Goal: Task Accomplishment & Management: Complete application form

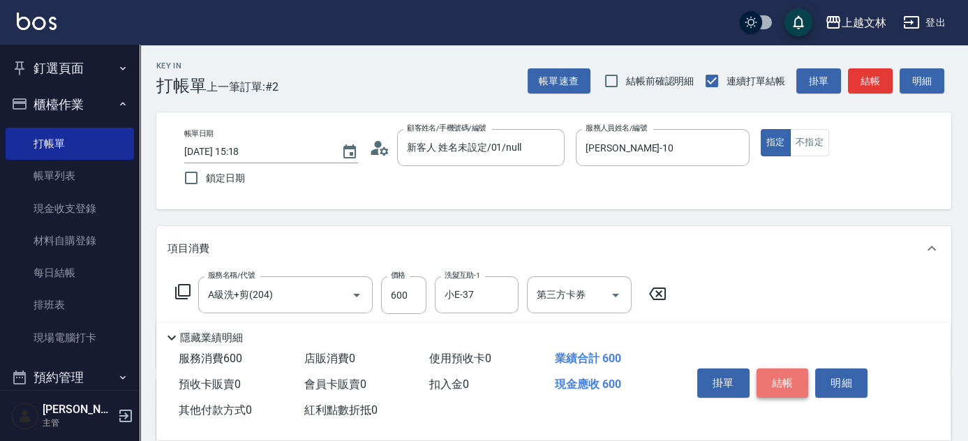
click at [791, 384] on button "結帳" at bounding box center [782, 382] width 52 height 29
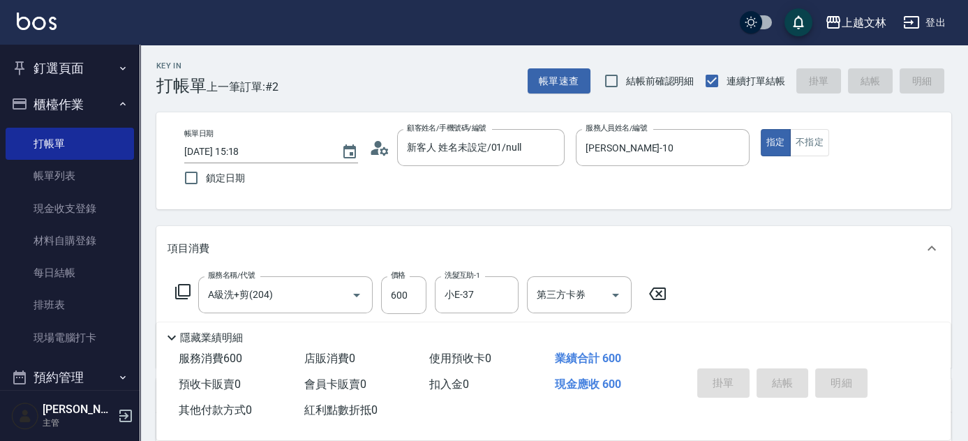
type input "[DATE] 16:53"
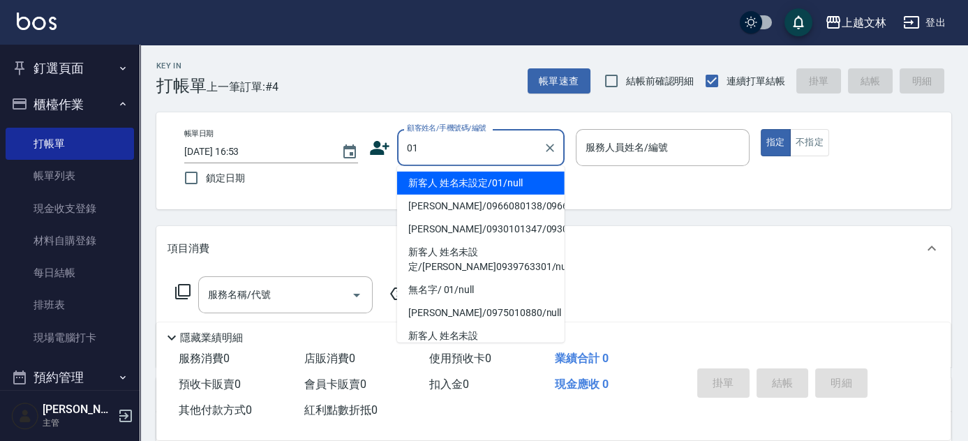
type input "01"
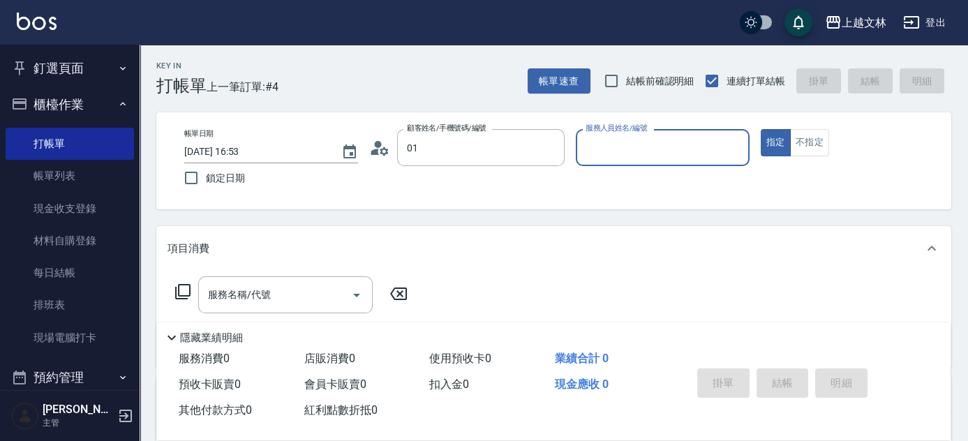
type input "1"
type input "新客人 姓名未設定/01/null"
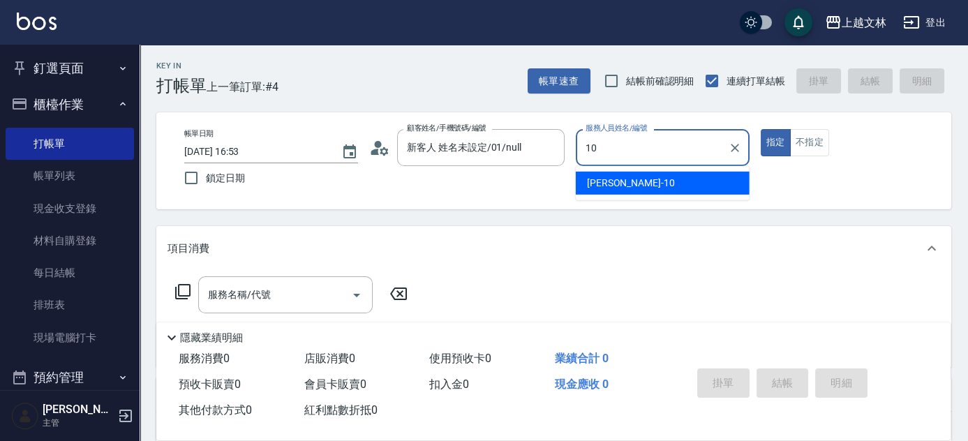
type input "[PERSON_NAME]-10"
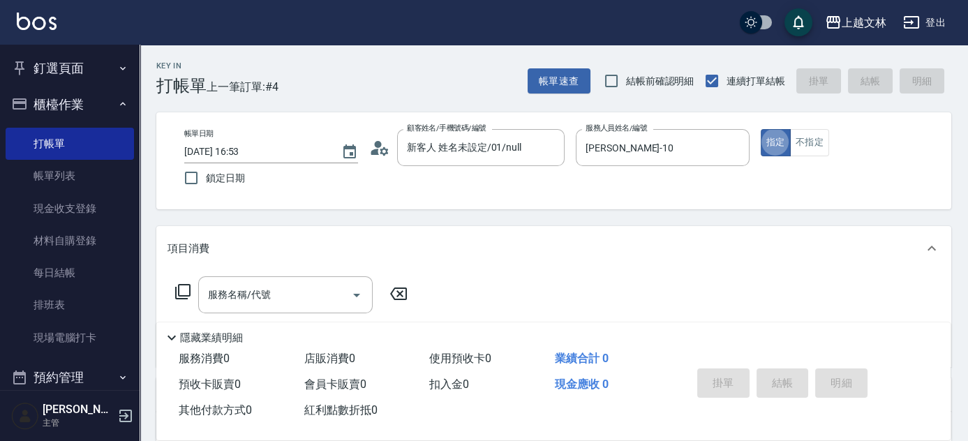
type button "true"
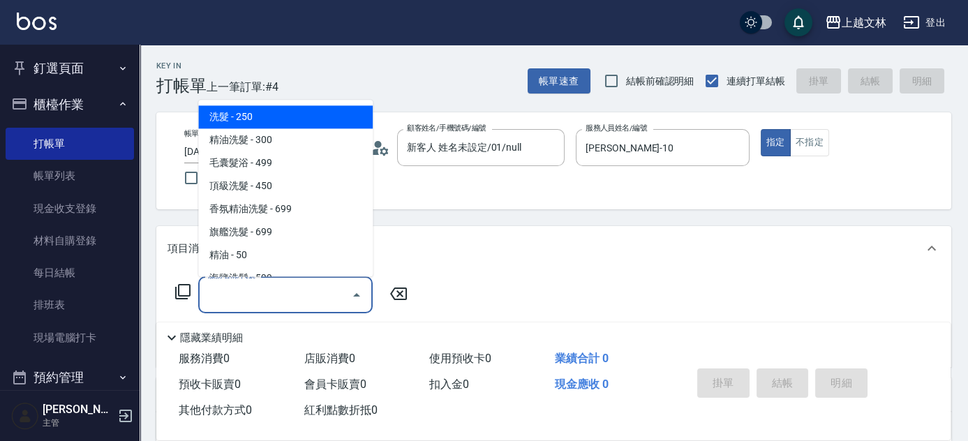
click at [223, 293] on input "服務名稱/代號" at bounding box center [274, 295] width 141 height 24
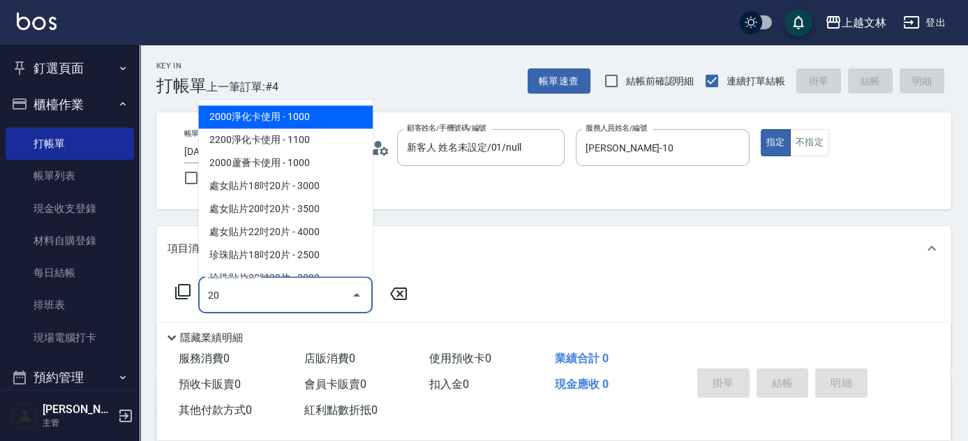
type input "204"
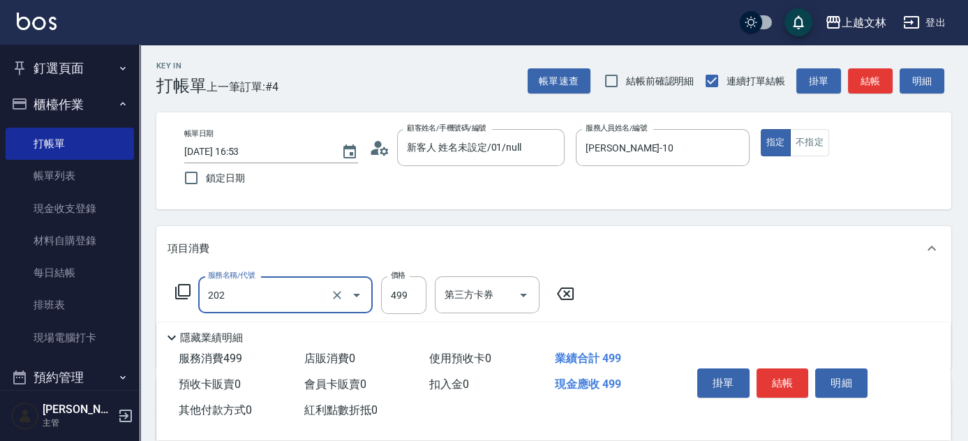
type input "A級單剪(202)"
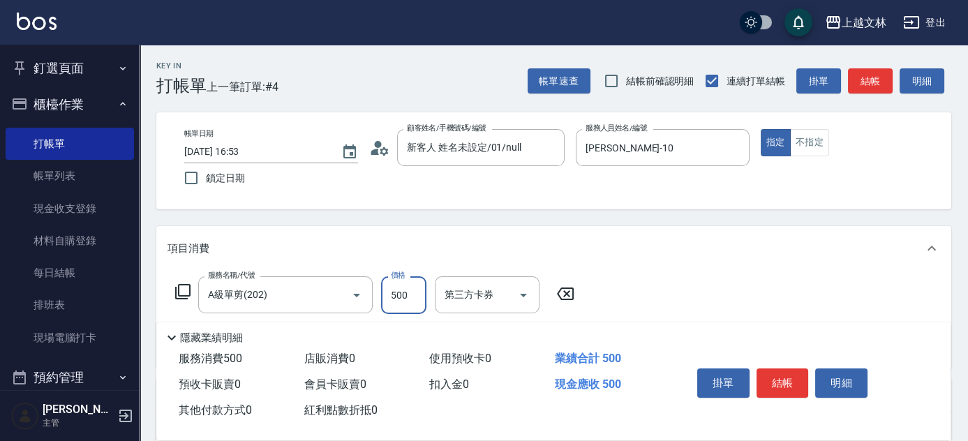
type input "500"
click at [779, 373] on button "結帳" at bounding box center [782, 382] width 52 height 29
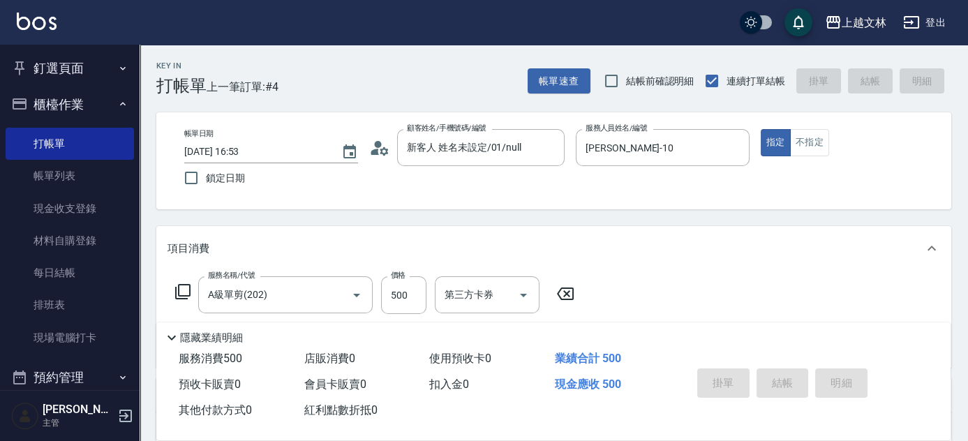
type input "[DATE] 17:16"
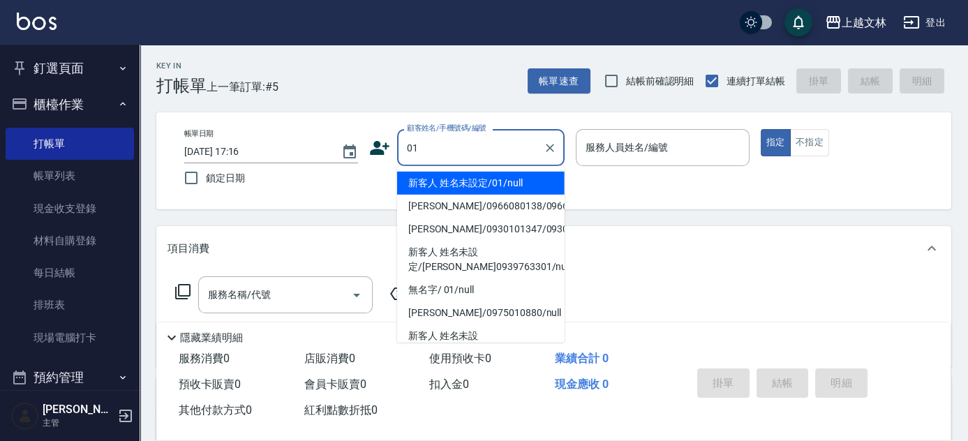
type input "新客人 姓名未設定/01/null"
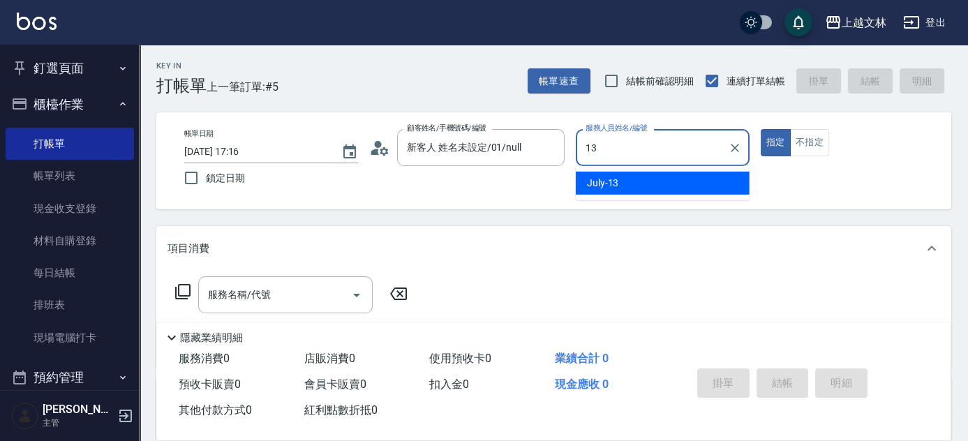
type input "July-13"
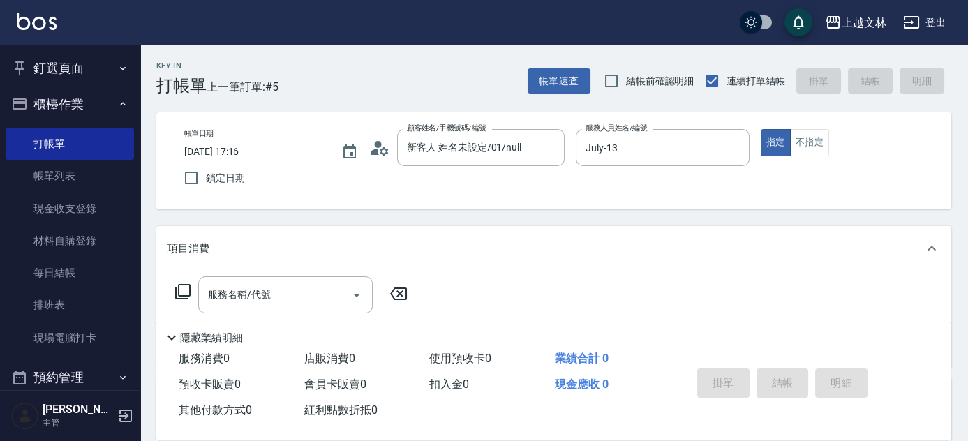
click at [219, 297] on input "服務名稱/代號" at bounding box center [274, 295] width 141 height 24
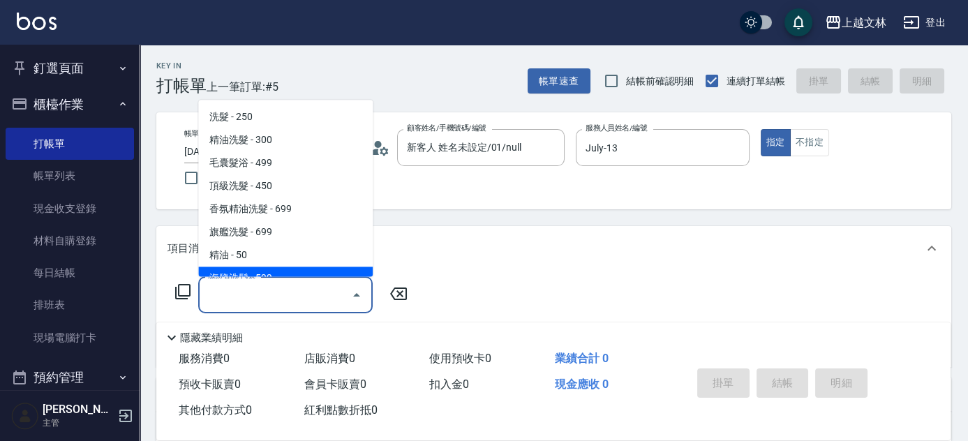
click at [182, 286] on icon at bounding box center [182, 291] width 17 height 17
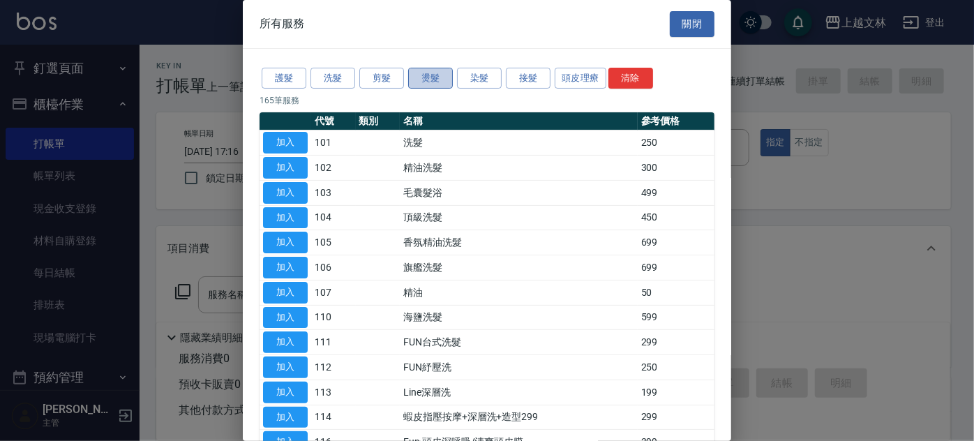
click at [442, 77] on button "燙髮" at bounding box center [430, 79] width 45 height 22
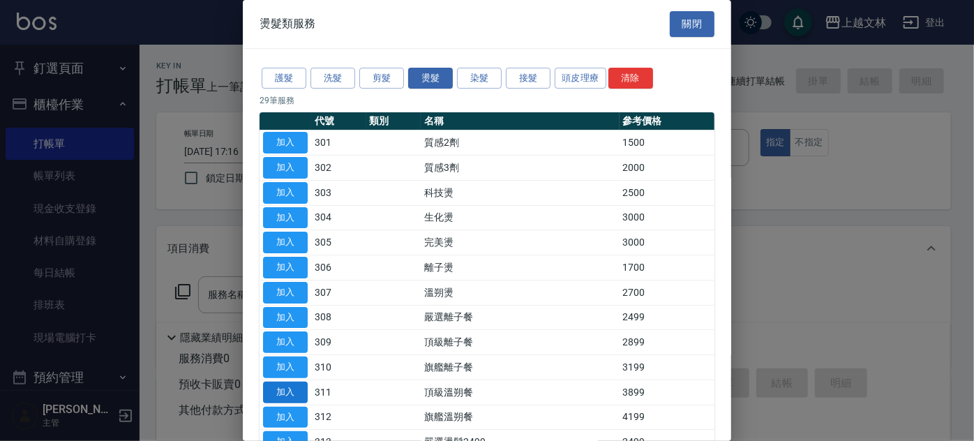
click at [285, 396] on button "加入" at bounding box center [285, 393] width 45 height 22
type input "頂級溫朔餐(311)"
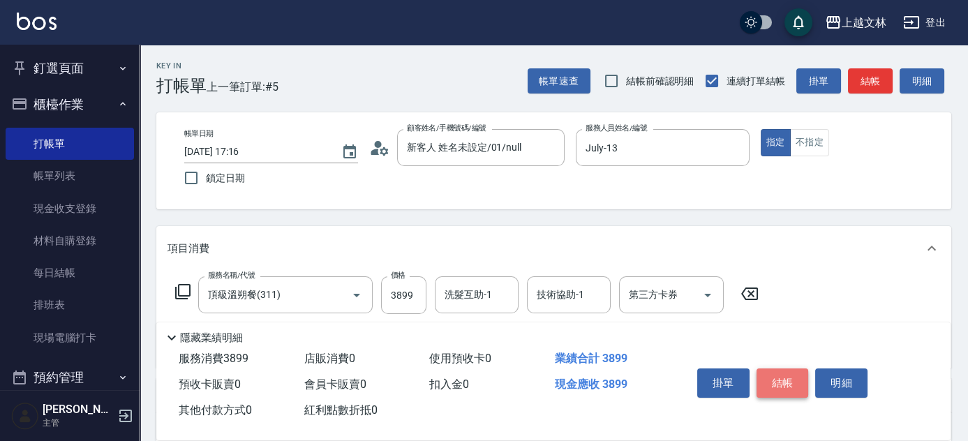
click at [777, 374] on button "結帳" at bounding box center [782, 382] width 52 height 29
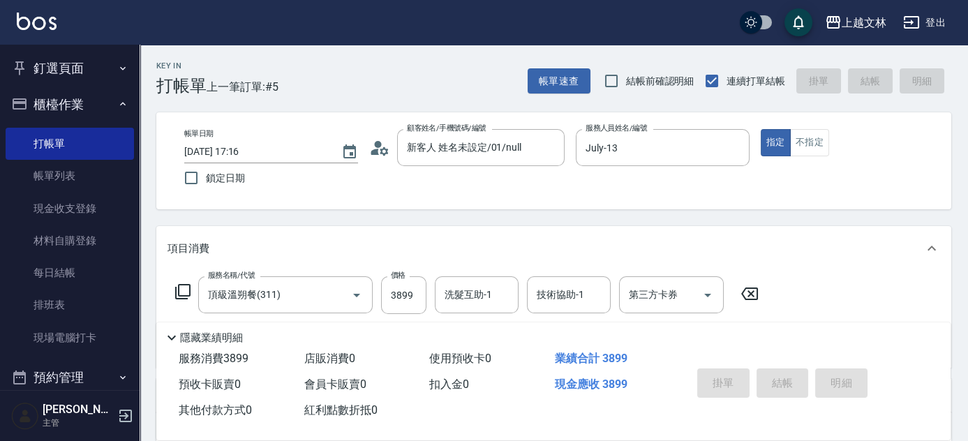
type input "[DATE] 17:17"
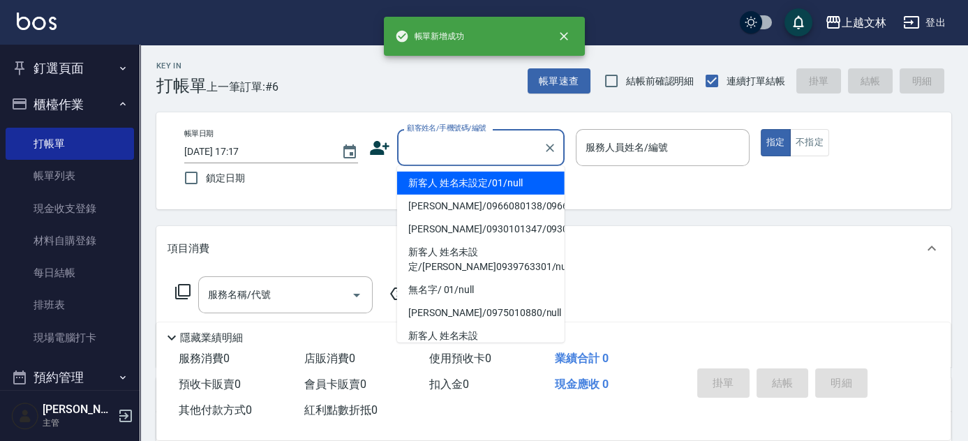
click at [447, 150] on input "顧客姓名/手機號碼/編號" at bounding box center [470, 147] width 134 height 24
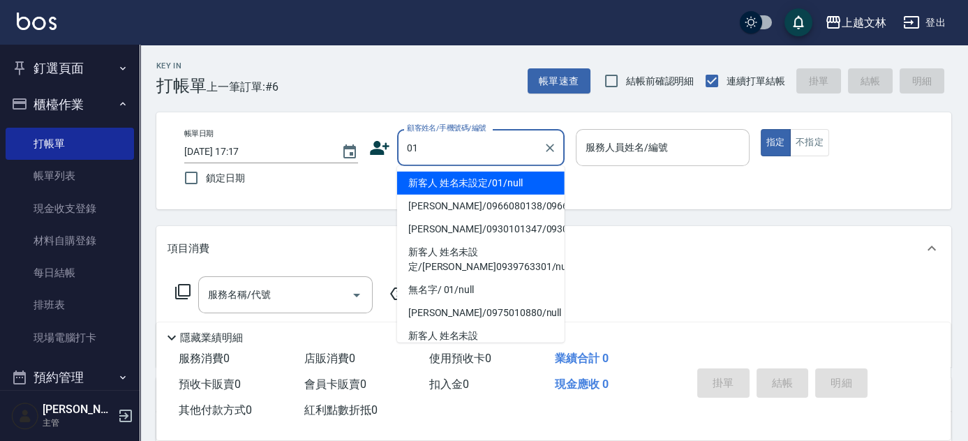
type input "新客人 姓名未設定/01/null"
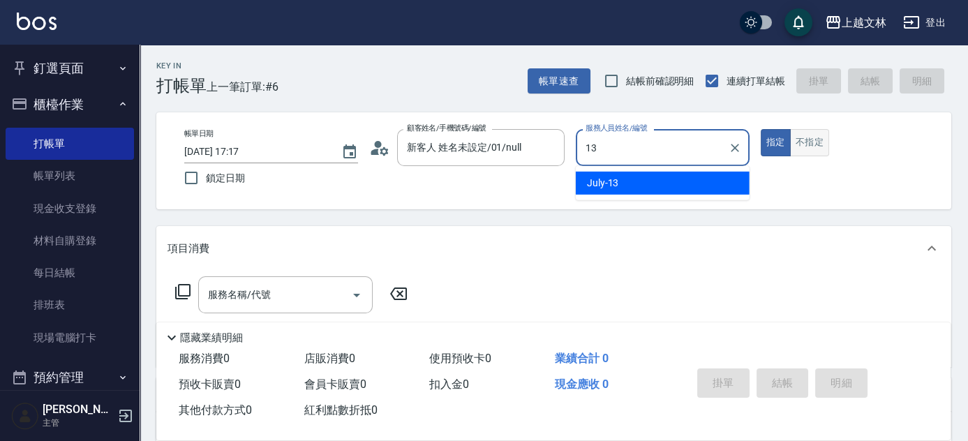
type input "July-13"
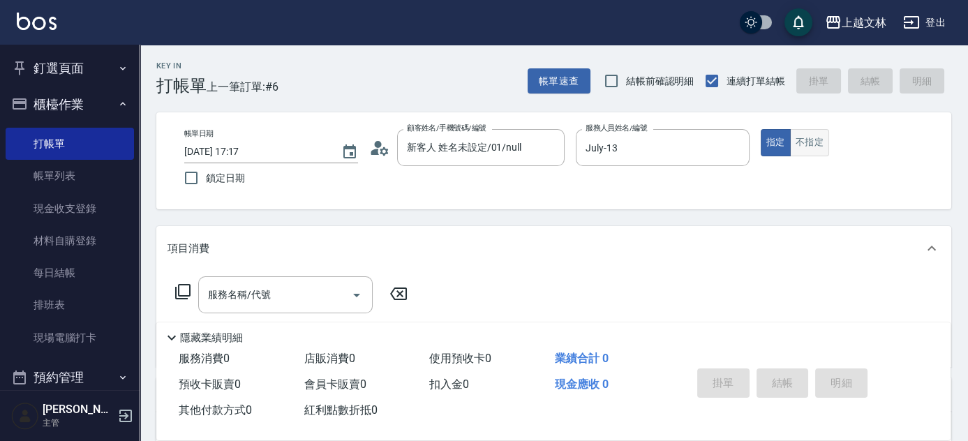
click at [810, 136] on button "不指定" at bounding box center [809, 142] width 39 height 27
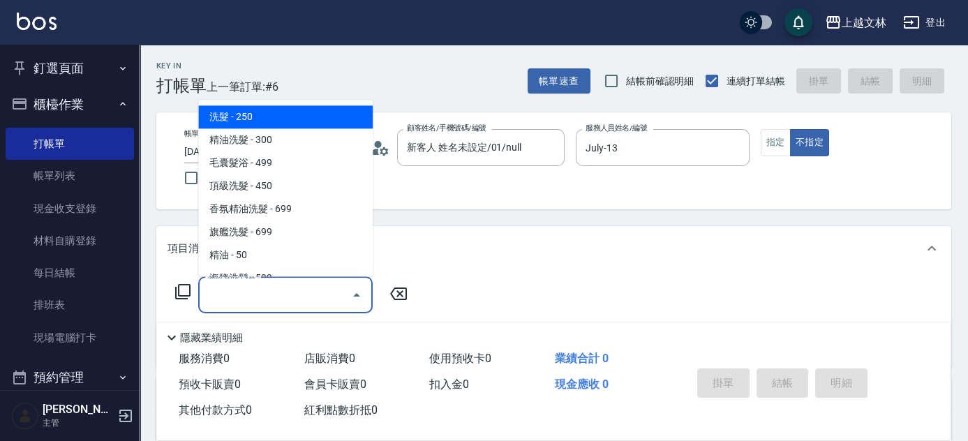
click at [269, 304] on input "服務名稱/代號" at bounding box center [274, 295] width 141 height 24
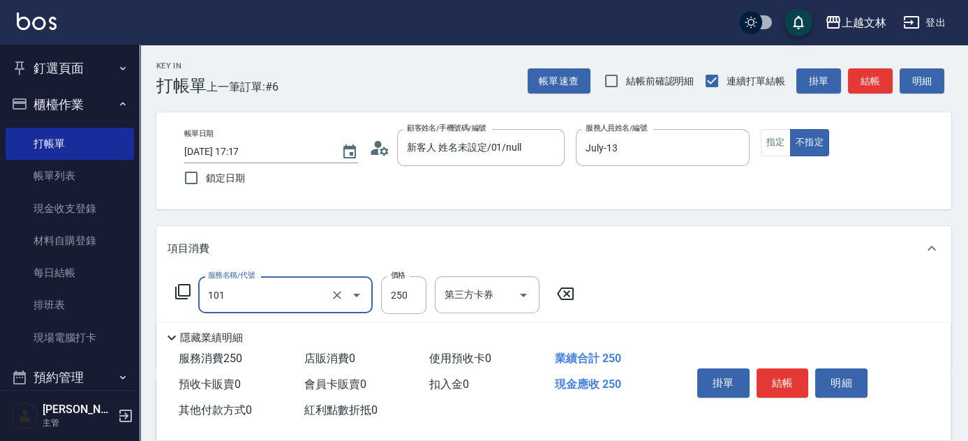
type input "洗髮(101)"
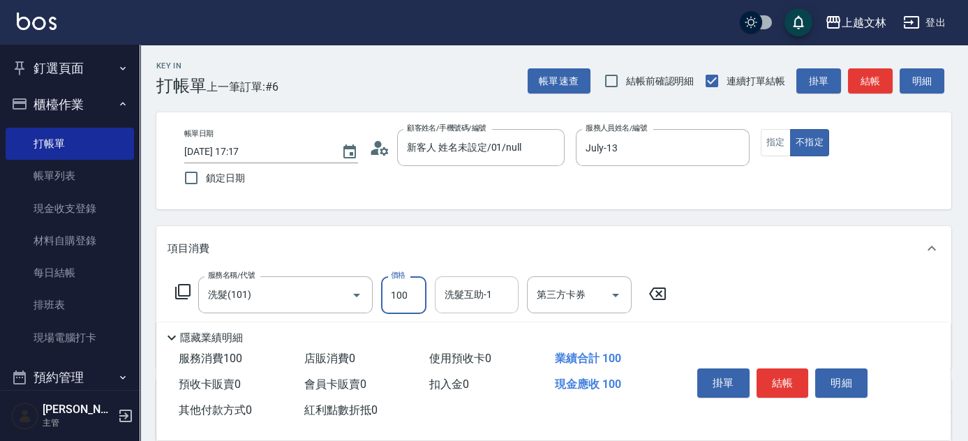
type input "100"
click at [796, 386] on button "結帳" at bounding box center [782, 382] width 52 height 29
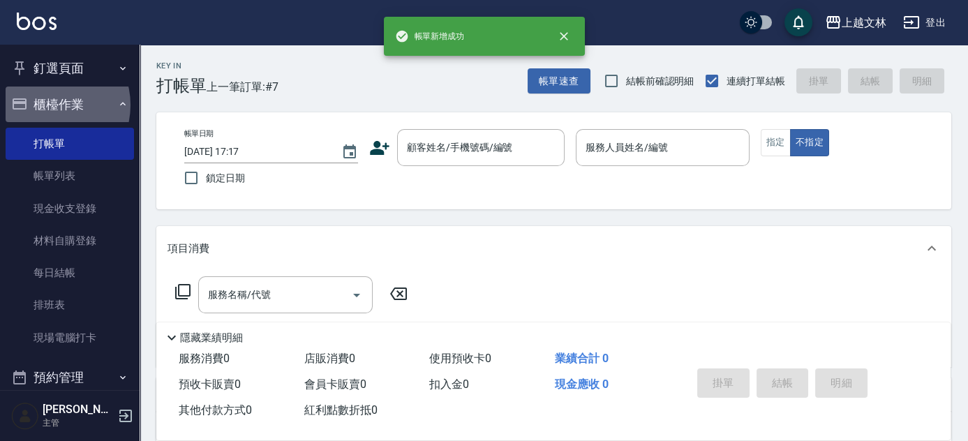
click at [50, 105] on button "櫃檯作業" at bounding box center [70, 105] width 128 height 36
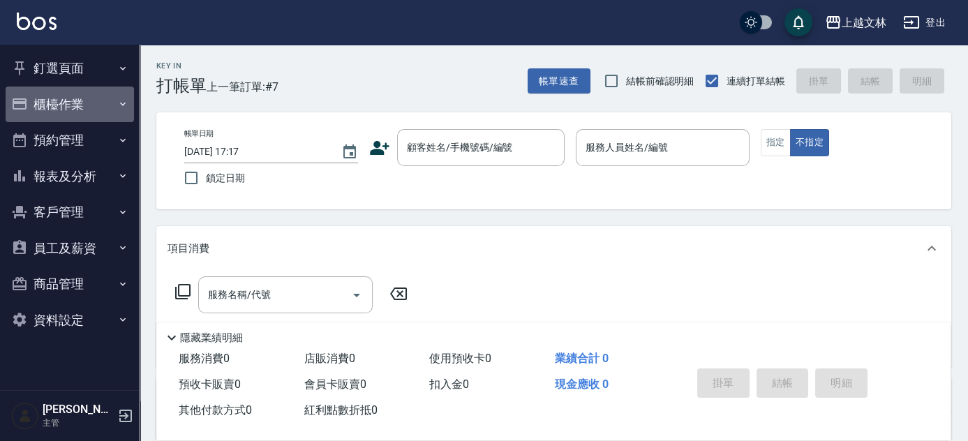
click at [119, 98] on icon "button" at bounding box center [122, 103] width 11 height 11
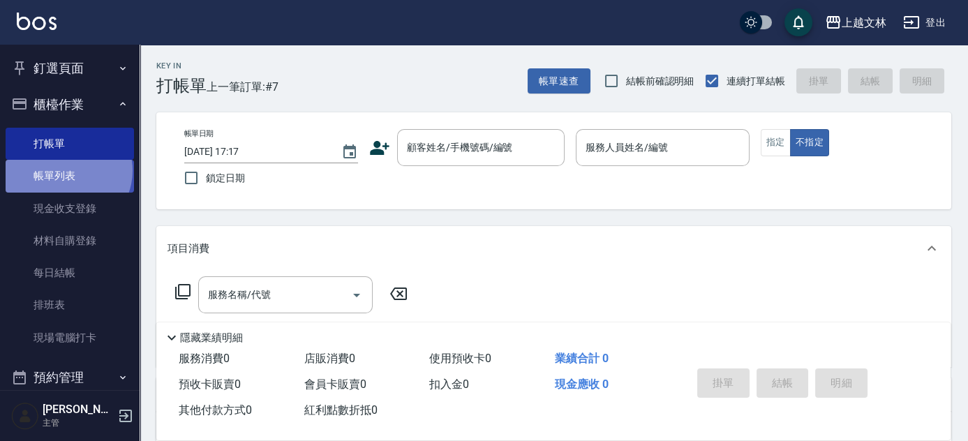
click at [67, 170] on link "帳單列表" at bounding box center [70, 176] width 128 height 32
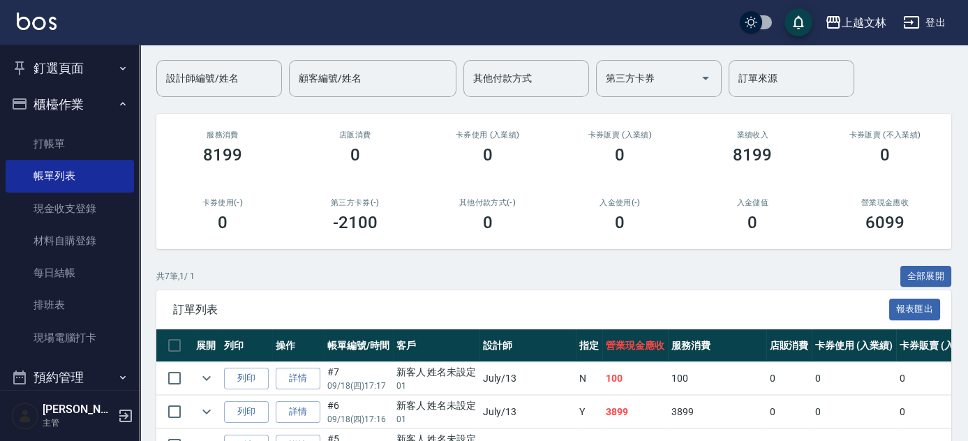
scroll to position [96, 0]
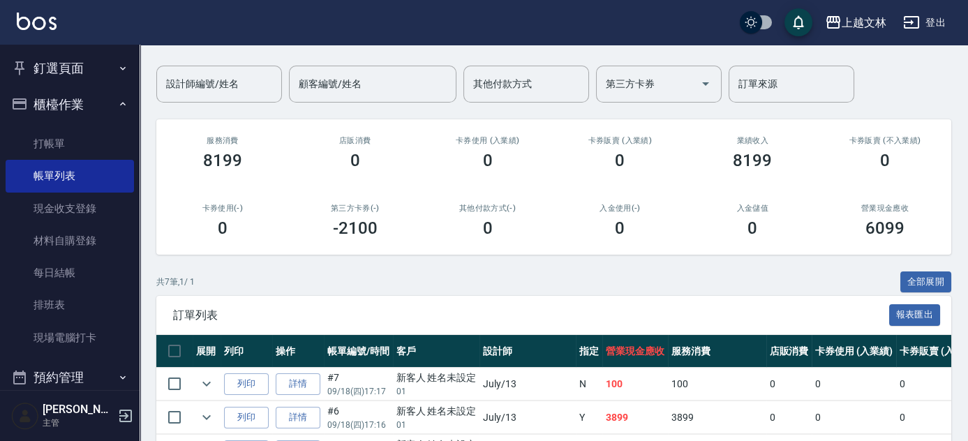
drag, startPoint x: 75, startPoint y: 140, endPoint x: 143, endPoint y: 140, distance: 67.7
click at [76, 140] on link "打帳單" at bounding box center [70, 144] width 128 height 32
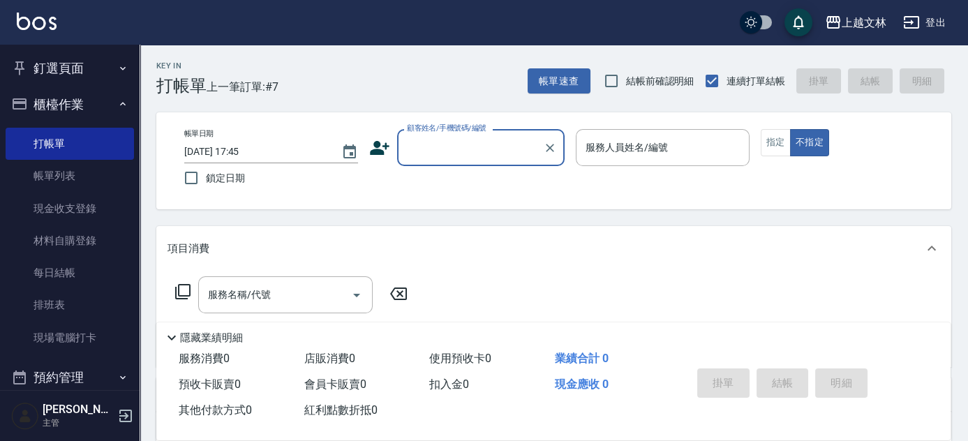
click at [475, 148] on input "顧客姓名/手機號碼/編號" at bounding box center [470, 147] width 134 height 24
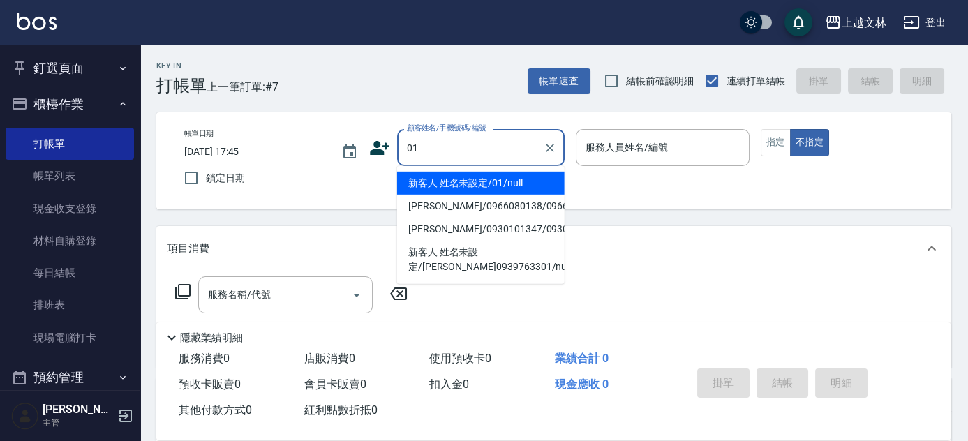
type input "新客人 姓名未設定/01/null"
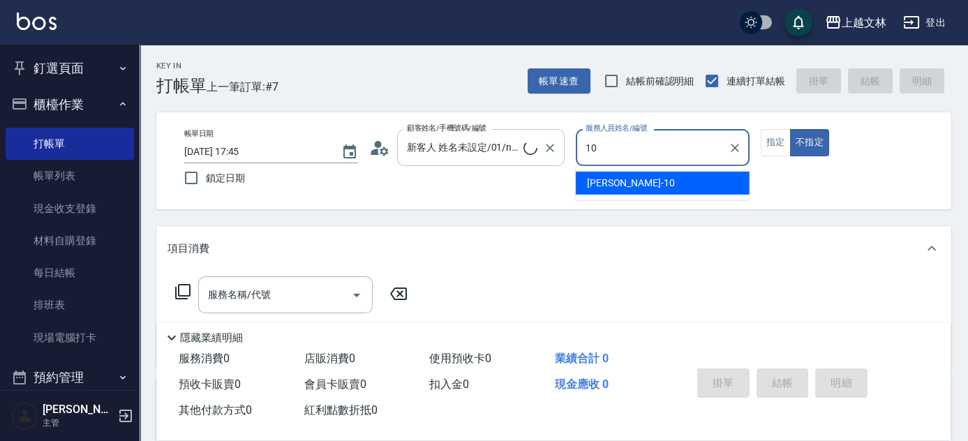
type input "[PERSON_NAME]-10"
type button "false"
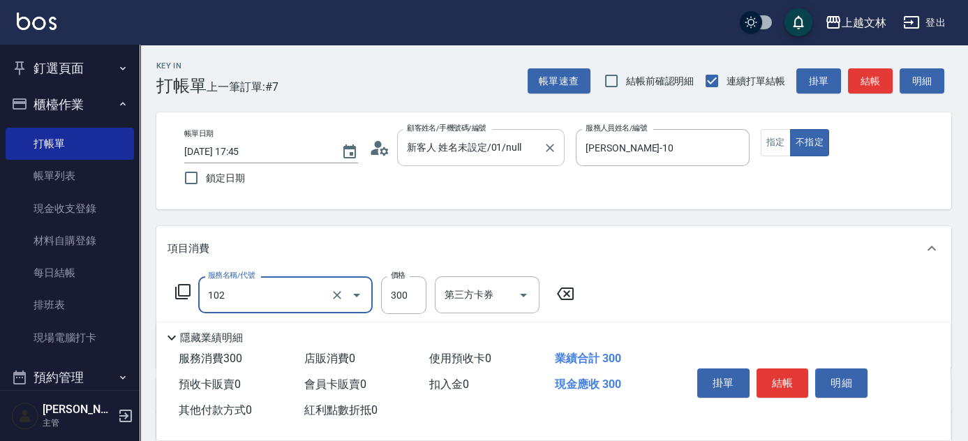
type input "精油洗髮(102)"
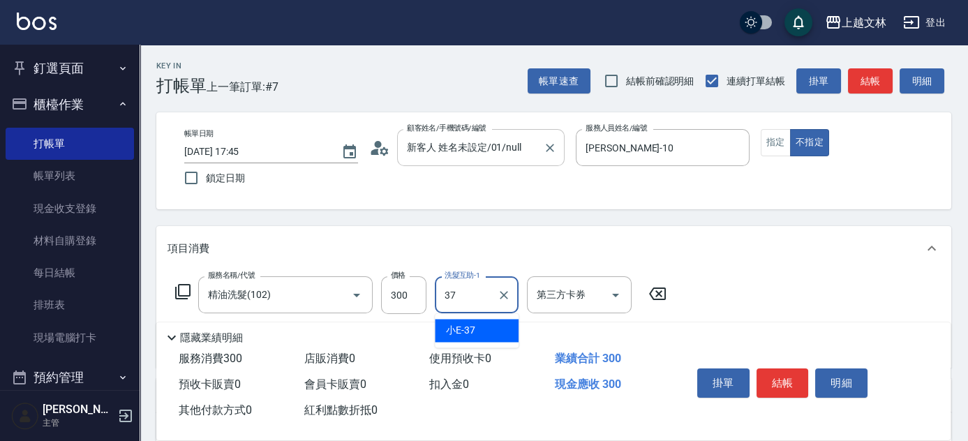
type input "小E-37"
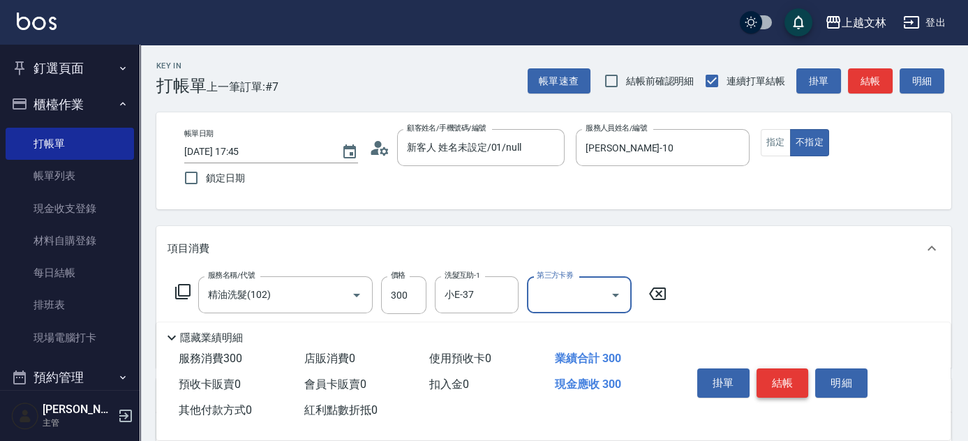
click at [776, 384] on button "結帳" at bounding box center [782, 382] width 52 height 29
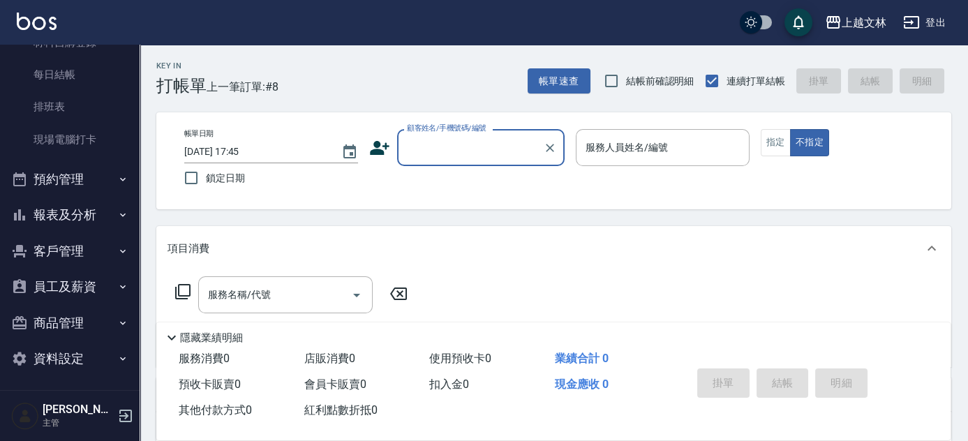
scroll to position [201, 0]
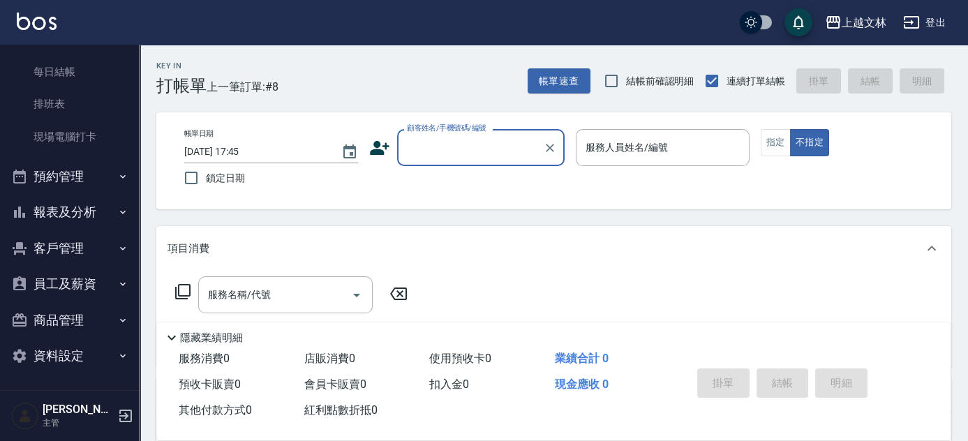
click at [50, 209] on button "報表及分析" at bounding box center [70, 212] width 128 height 36
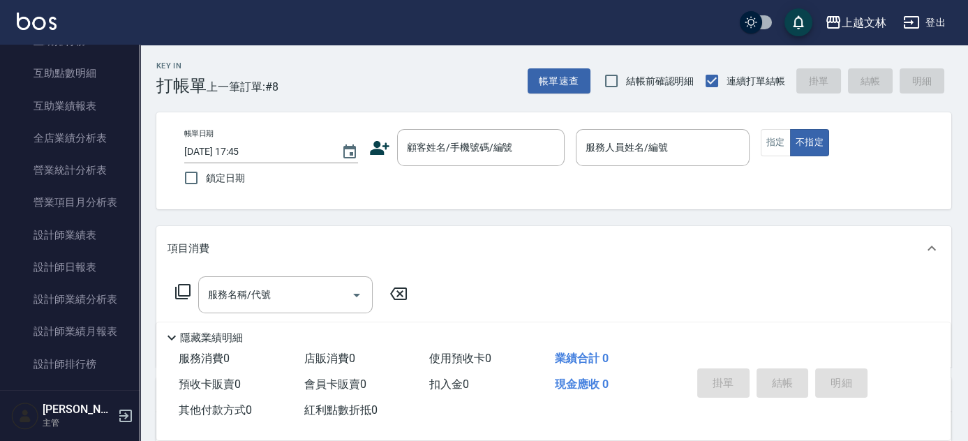
scroll to position [576, 0]
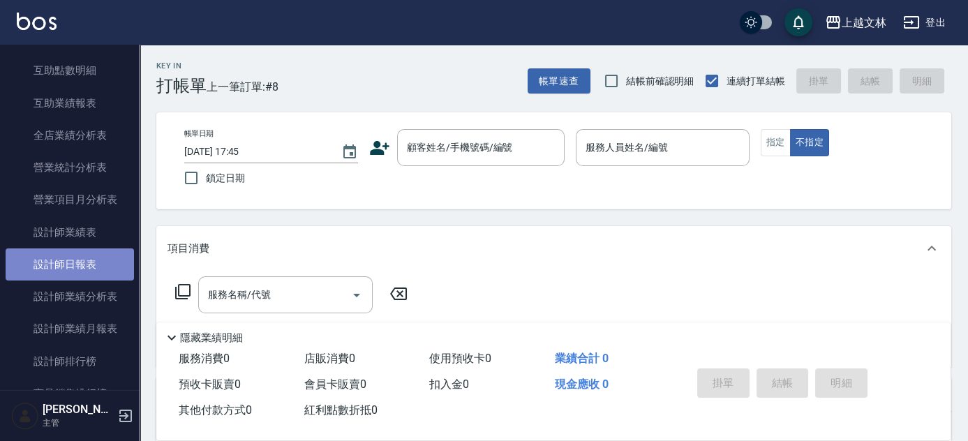
click at [88, 267] on link "設計師日報表" at bounding box center [70, 264] width 128 height 32
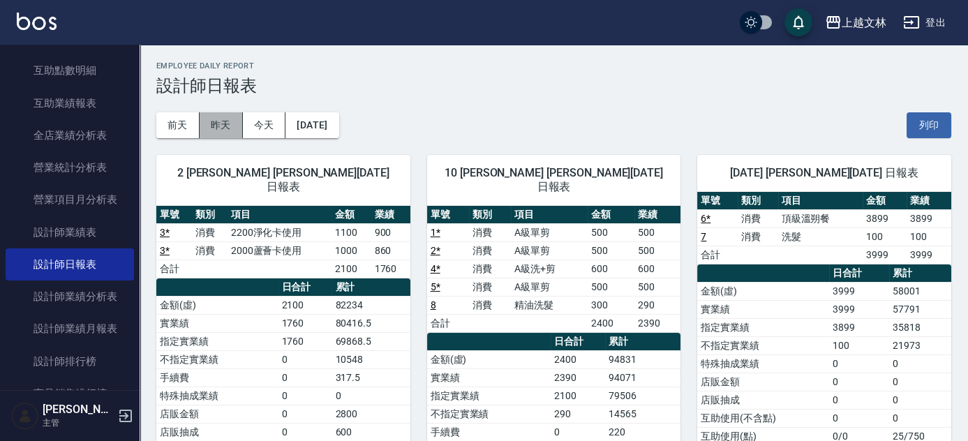
click at [220, 123] on button "昨天" at bounding box center [221, 125] width 43 height 26
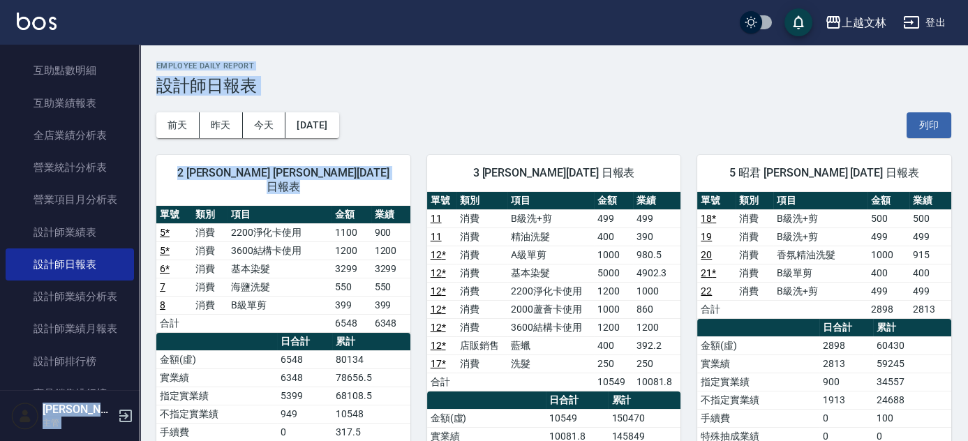
drag, startPoint x: 141, startPoint y: 202, endPoint x: 127, endPoint y: 137, distance: 67.1
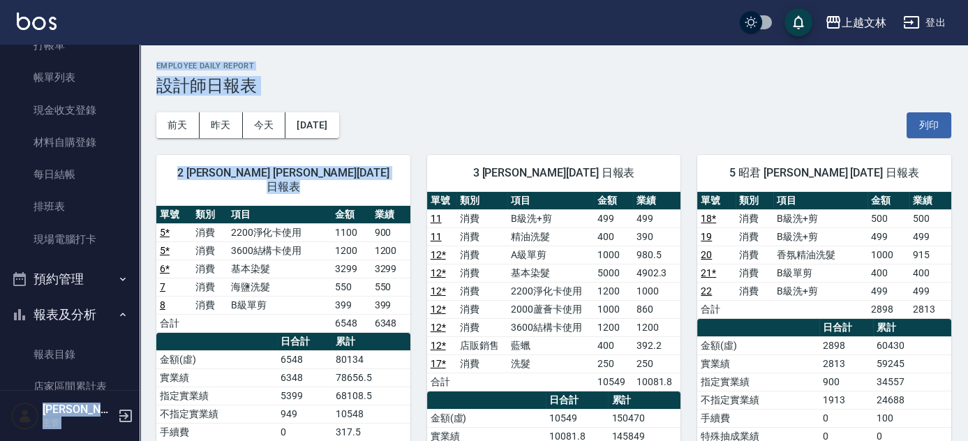
scroll to position [82, 0]
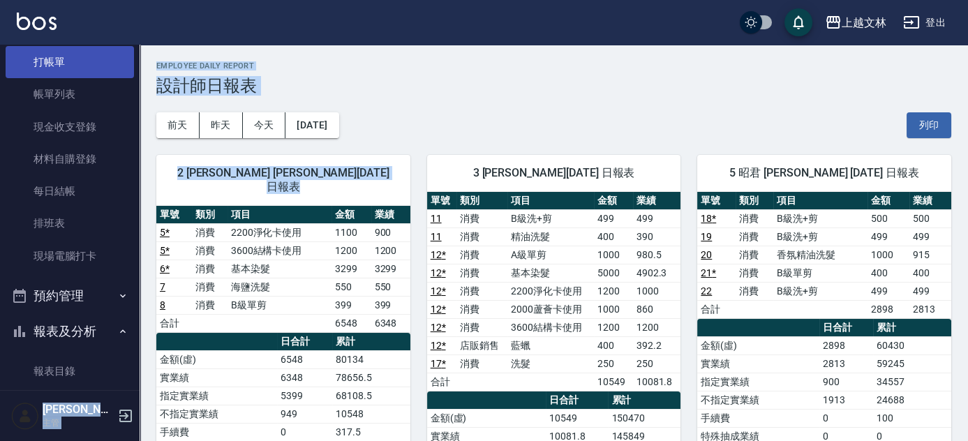
click at [76, 63] on link "打帳單" at bounding box center [70, 62] width 128 height 32
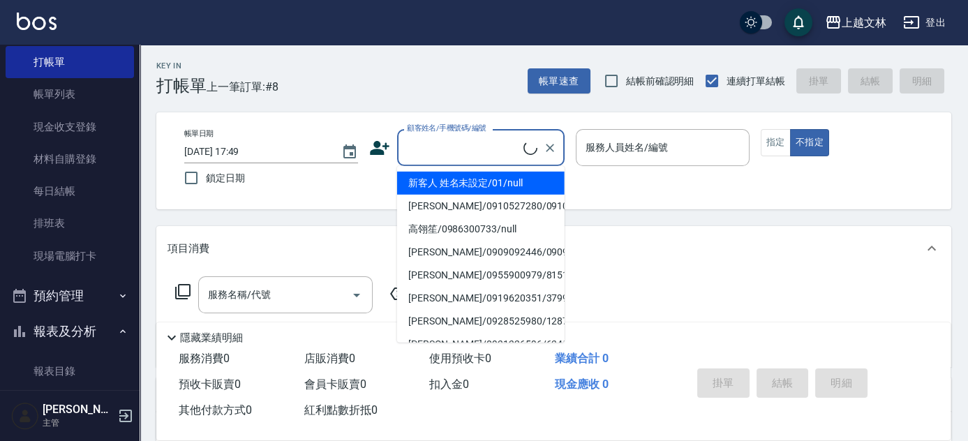
click at [477, 148] on input "顧客姓名/手機號碼/編號" at bounding box center [463, 147] width 120 height 24
click at [486, 181] on li "新客人 姓名未設定/01/null" at bounding box center [480, 183] width 167 height 23
type input "新客人 姓名未設定/01/null"
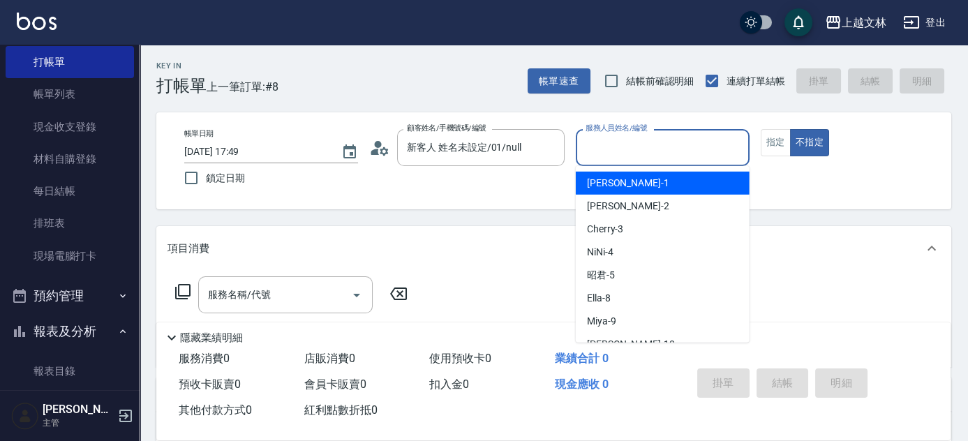
click at [615, 137] on input "服務人員姓名/編號" at bounding box center [662, 147] width 161 height 24
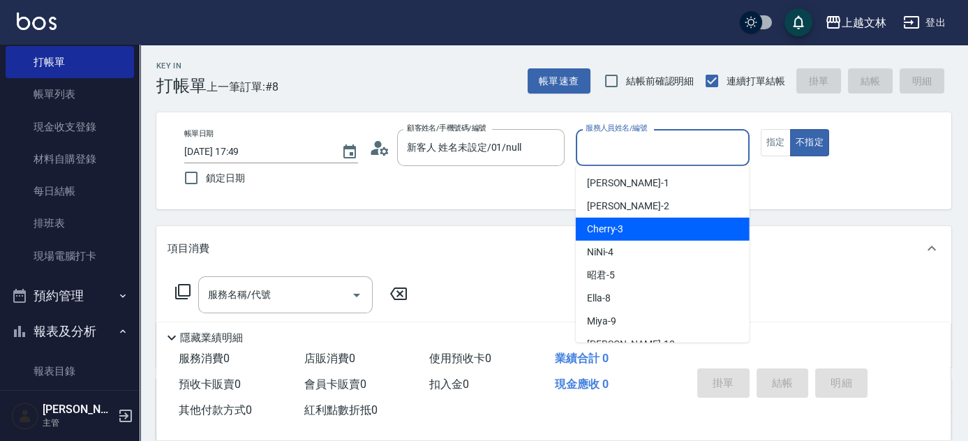
click at [638, 226] on div "Cherry -3" at bounding box center [663, 229] width 174 height 23
type input "Cherry-3"
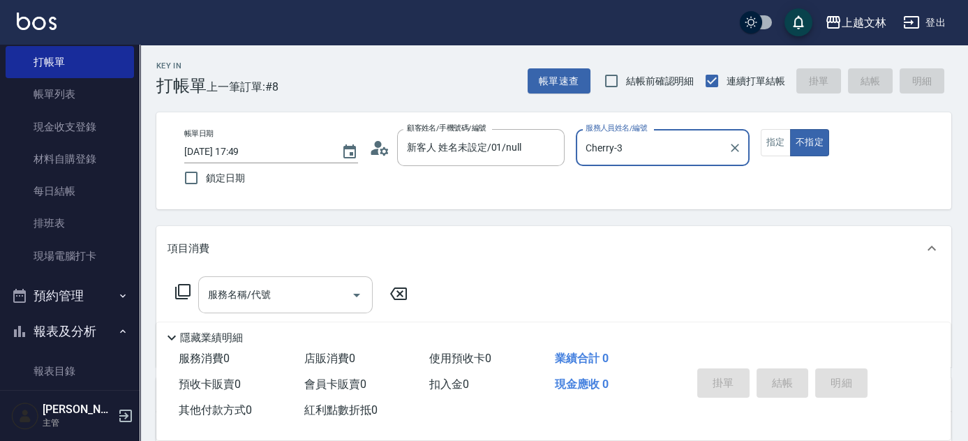
click at [294, 292] on input "服務名稱/代號" at bounding box center [274, 295] width 141 height 24
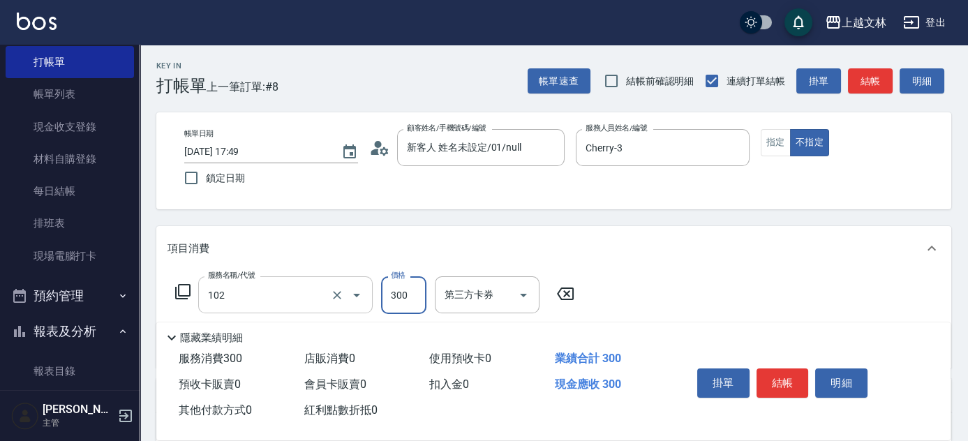
type input "精油洗髮(102)"
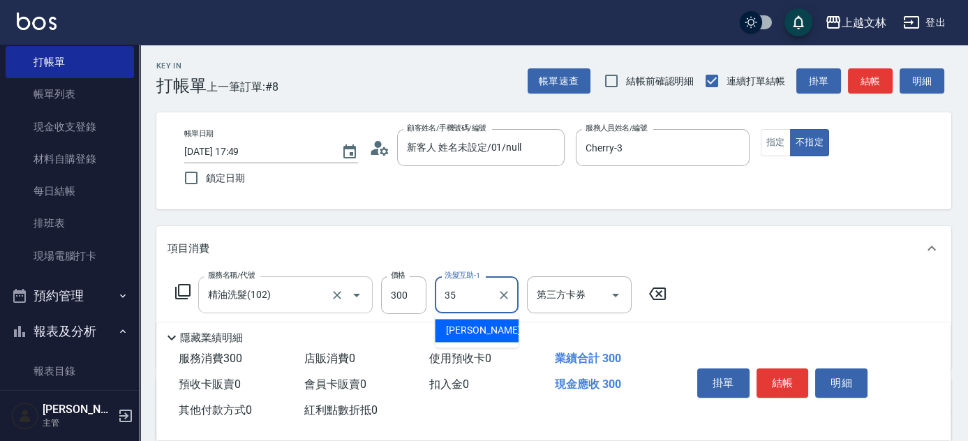
type input "[PERSON_NAME]-35"
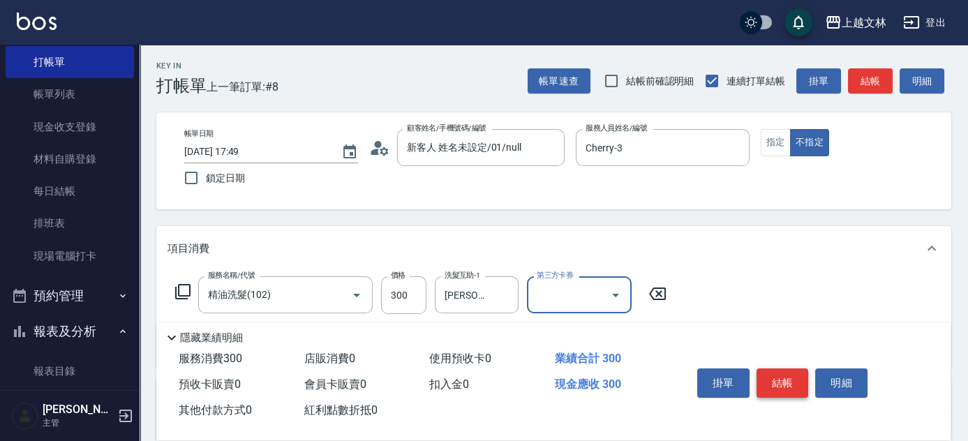
click at [780, 374] on button "結帳" at bounding box center [782, 382] width 52 height 29
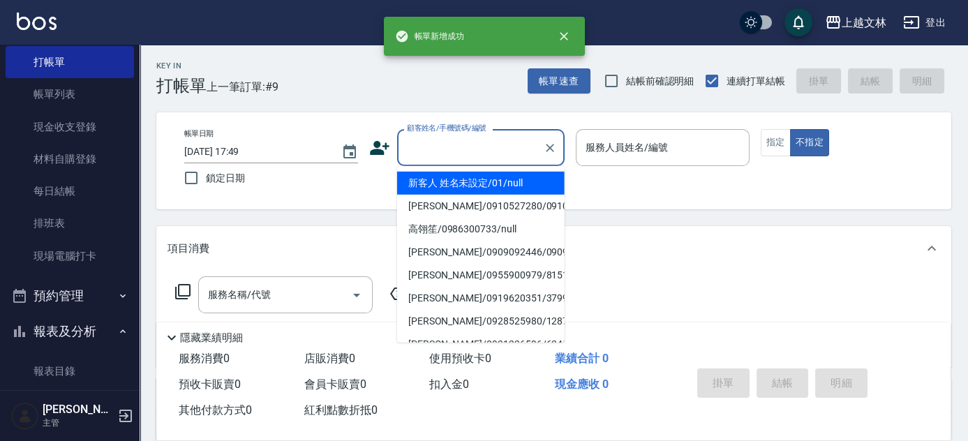
click at [475, 144] on input "顧客姓名/手機號碼/編號" at bounding box center [470, 147] width 134 height 24
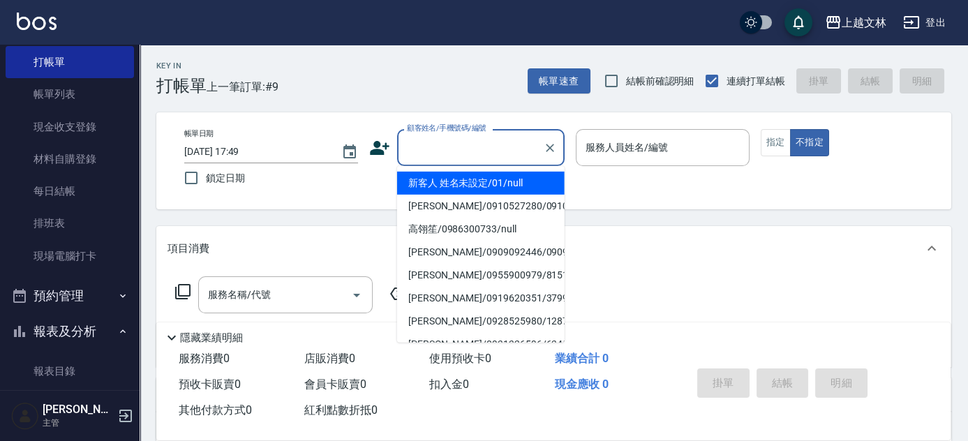
click at [508, 188] on li "新客人 姓名未設定/01/null" at bounding box center [480, 183] width 167 height 23
type input "新客人 姓名未設定/01/null"
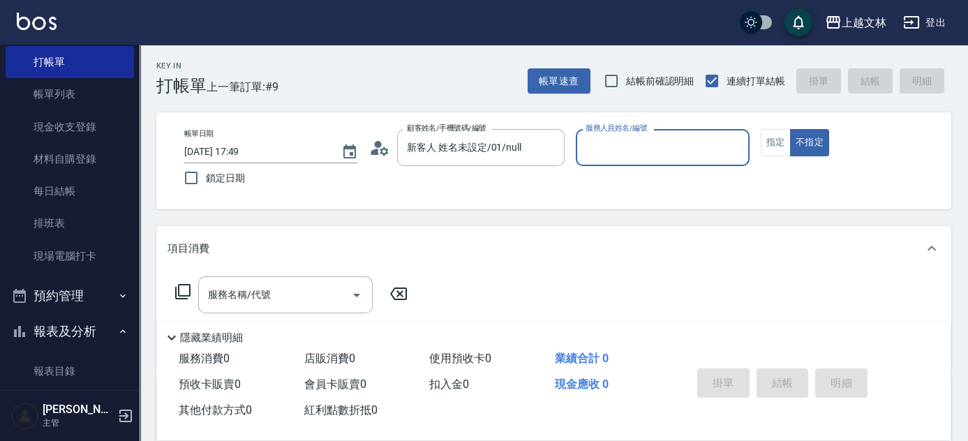
click at [618, 146] on input "服務人員姓名/編號" at bounding box center [662, 147] width 161 height 24
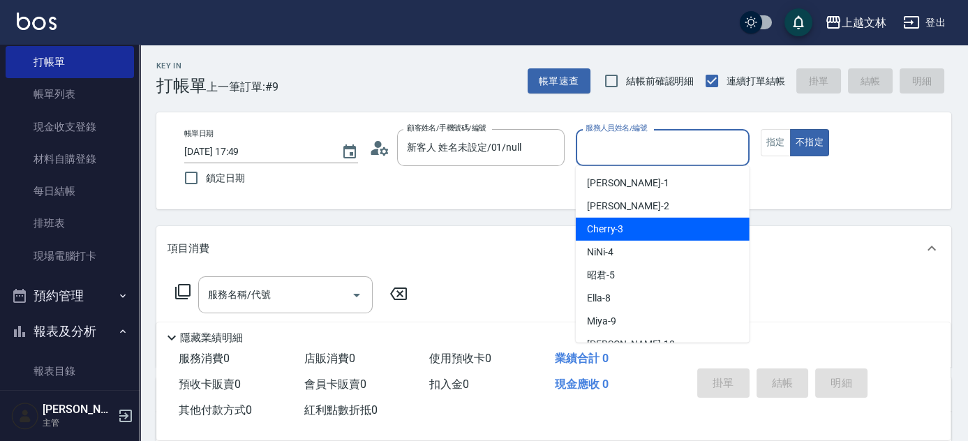
click at [629, 223] on div "Cherry -3" at bounding box center [663, 229] width 174 height 23
type input "Cherry-3"
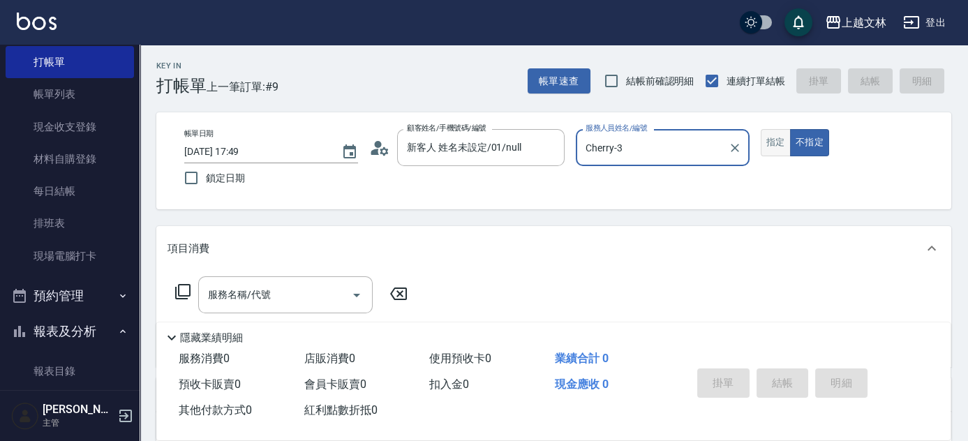
click at [766, 144] on button "指定" at bounding box center [776, 142] width 30 height 27
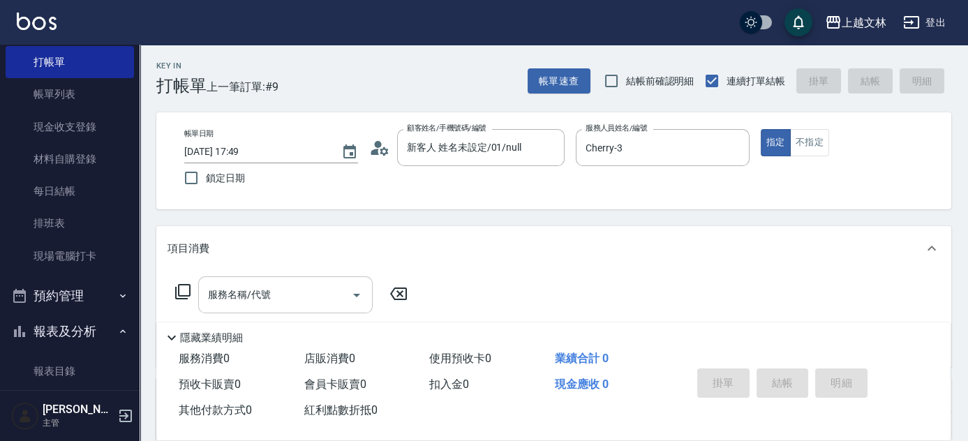
click at [232, 294] on input "服務名稱/代號" at bounding box center [274, 295] width 141 height 24
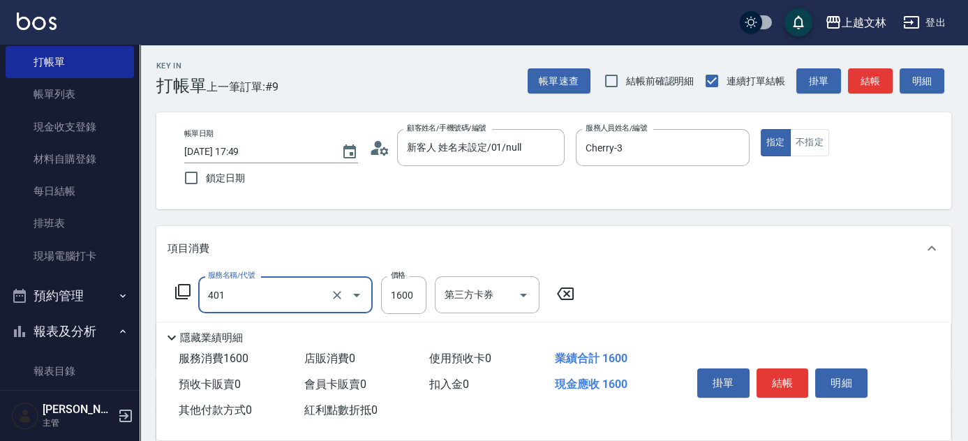
type input "基本染髮(401)"
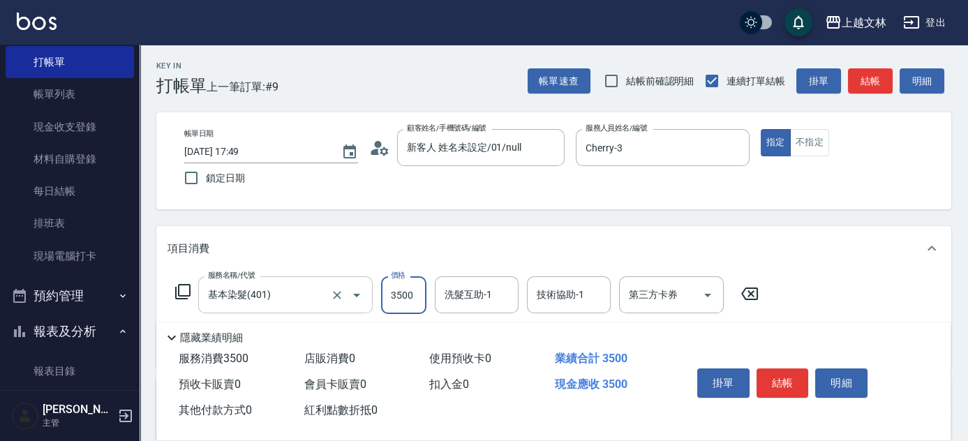
type input "3500"
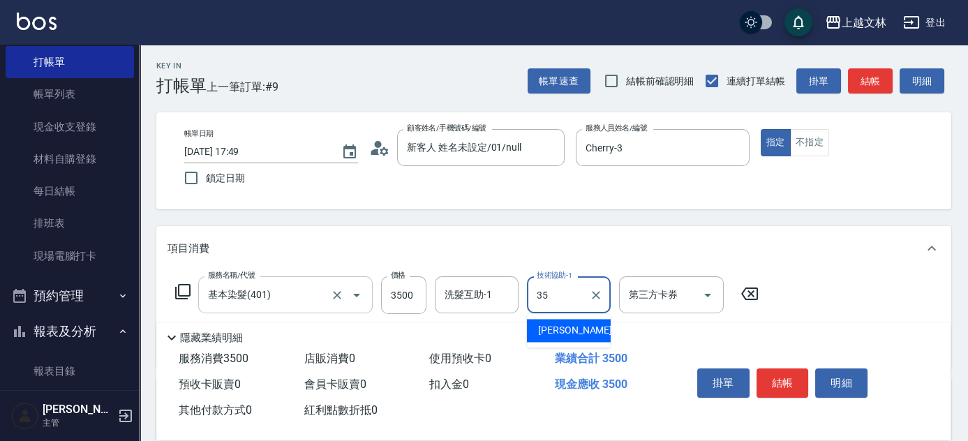
type input "[PERSON_NAME]-35"
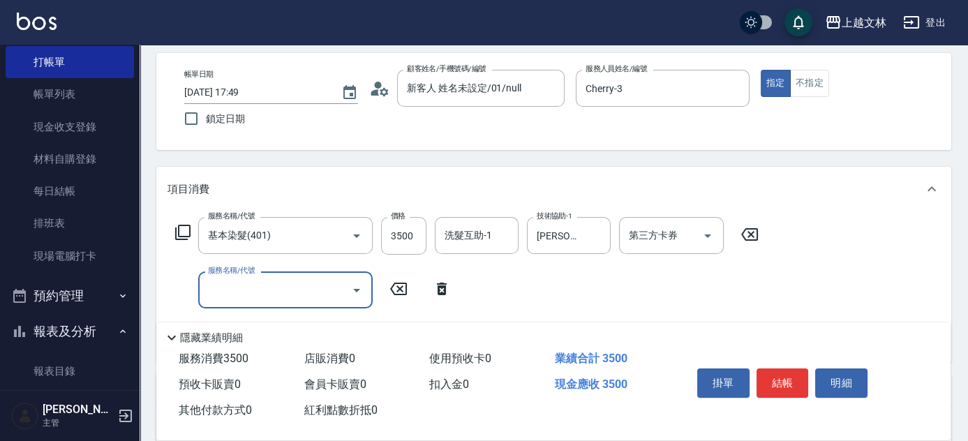
scroll to position [116, 0]
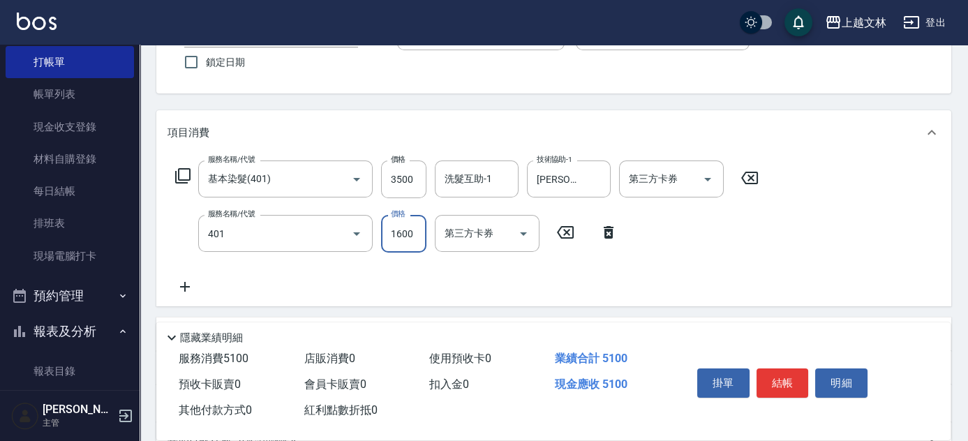
type input "基本染髮(401)"
type input "3000"
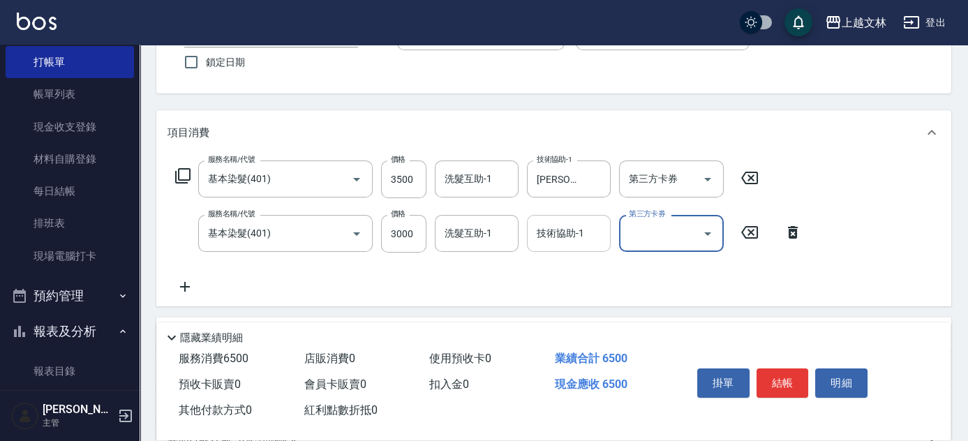
click at [551, 225] on div "技術協助-1 技術協助-1" at bounding box center [569, 233] width 84 height 37
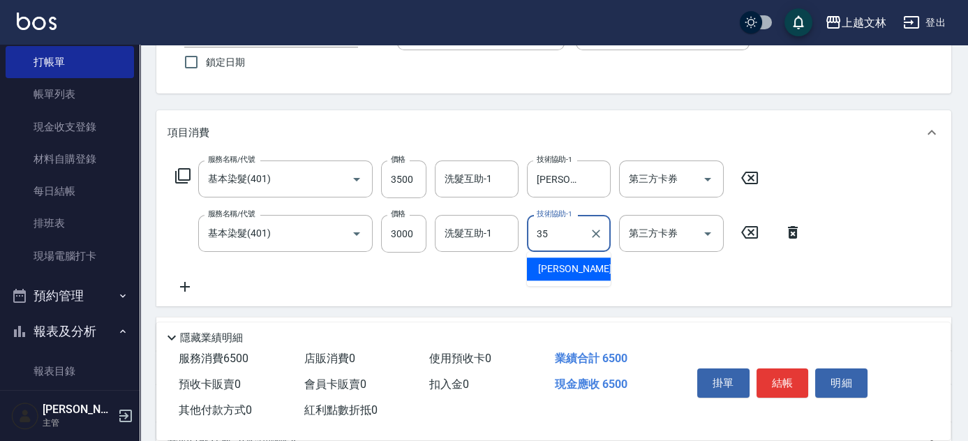
type input "[PERSON_NAME]-35"
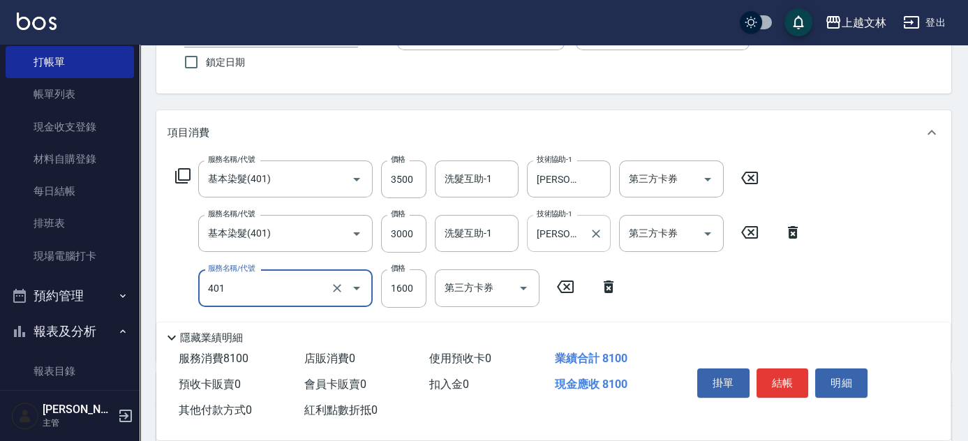
type input "基本染髮(401)"
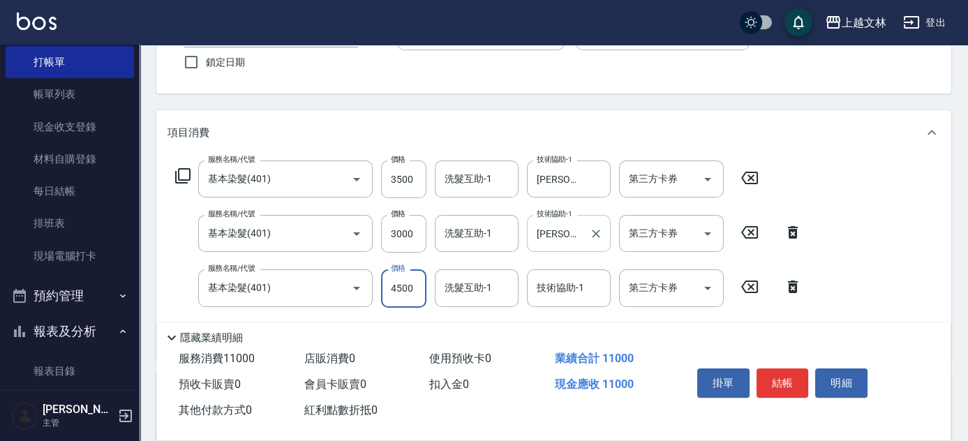
type input "4500"
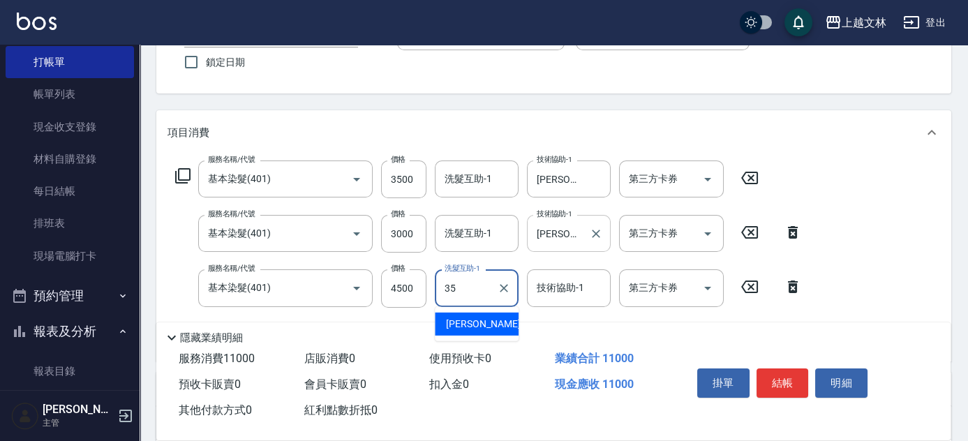
type input "[PERSON_NAME]-35"
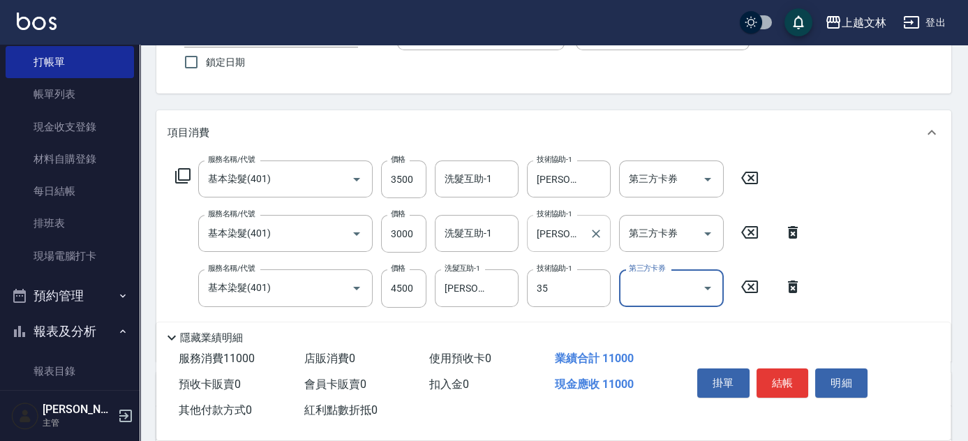
type input "[PERSON_NAME]-35"
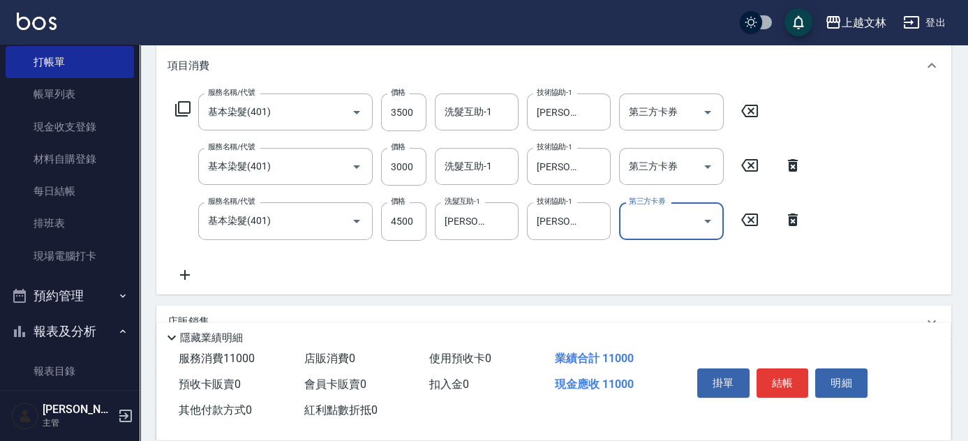
scroll to position [199, 0]
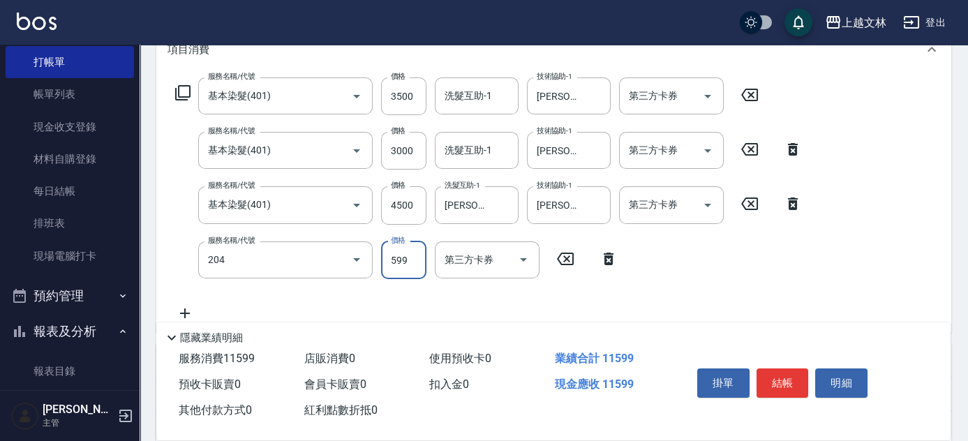
type input "A級洗+剪(204)"
type input "600"
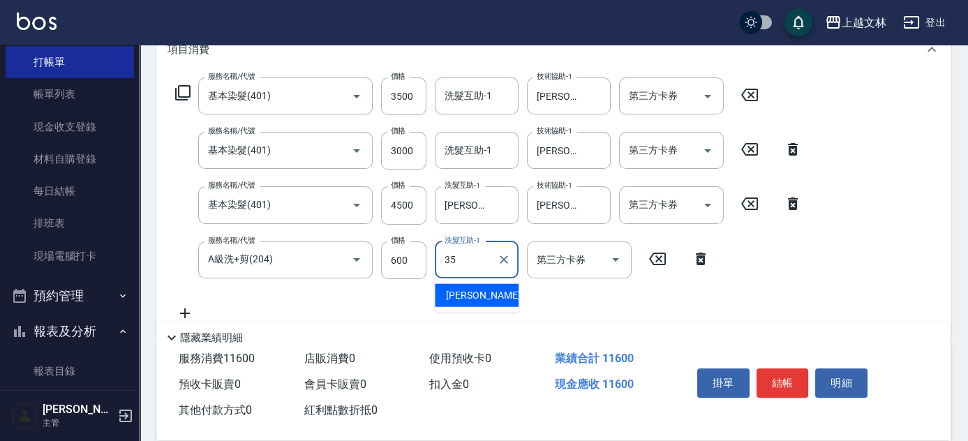
type input "[PERSON_NAME]-35"
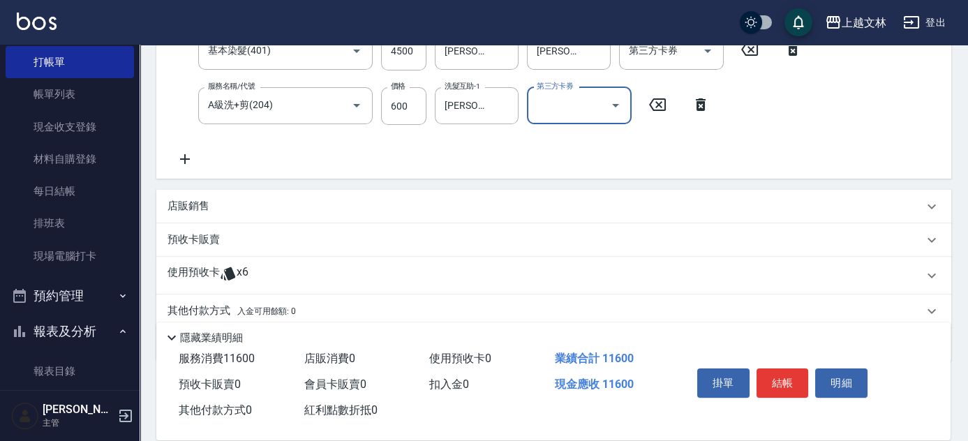
scroll to position [405, 0]
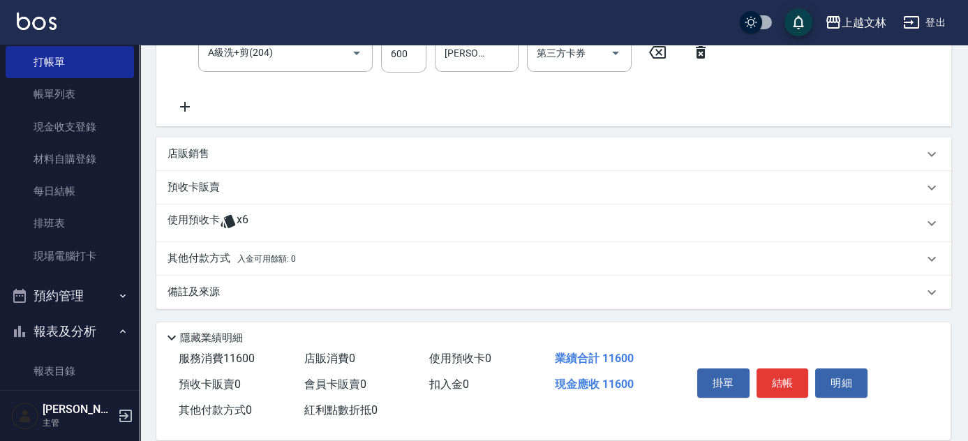
click at [173, 147] on p "店販銷售" at bounding box center [188, 154] width 42 height 15
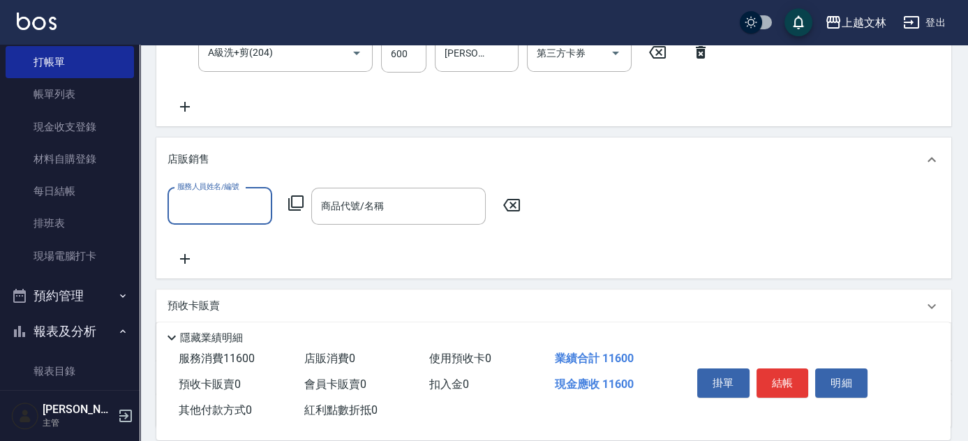
scroll to position [0, 0]
click at [229, 204] on input "服務人員姓名/編號" at bounding box center [220, 206] width 92 height 24
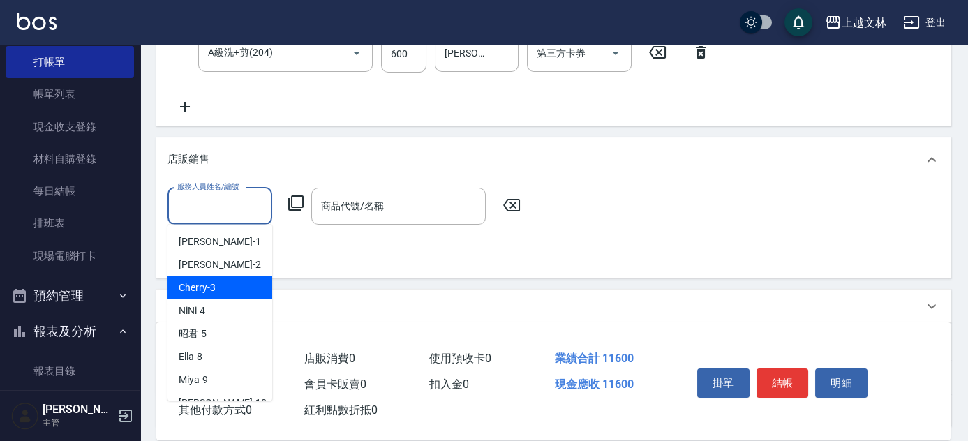
drag, startPoint x: 228, startPoint y: 282, endPoint x: 286, endPoint y: 237, distance: 73.1
click at [228, 282] on div "Cherry -3" at bounding box center [219, 287] width 105 height 23
type input "Cherry-3"
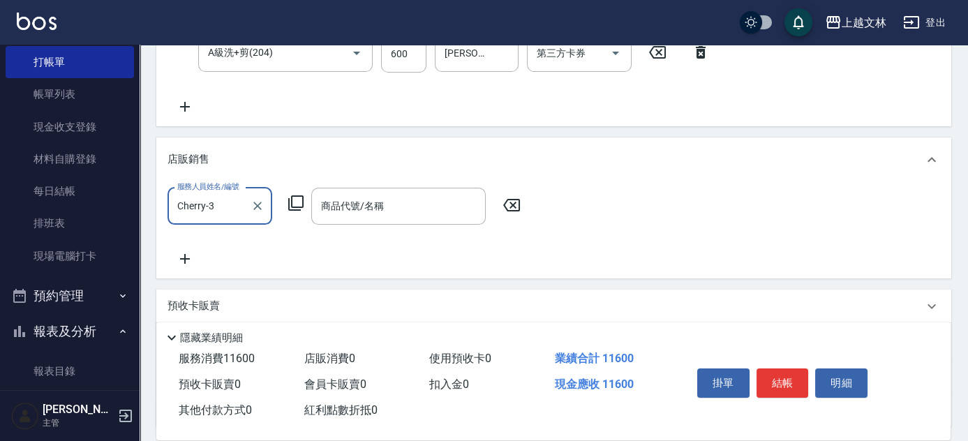
click at [297, 200] on icon at bounding box center [295, 203] width 17 height 17
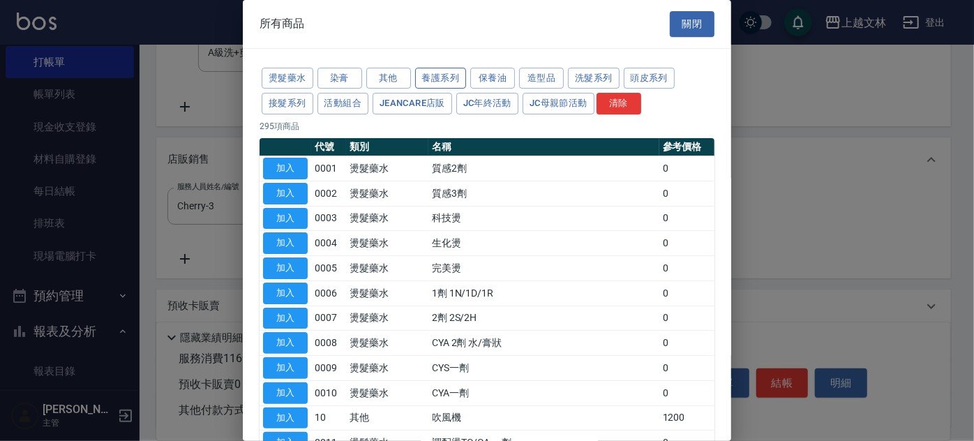
click at [450, 75] on button "養護系列" at bounding box center [441, 79] width 52 height 22
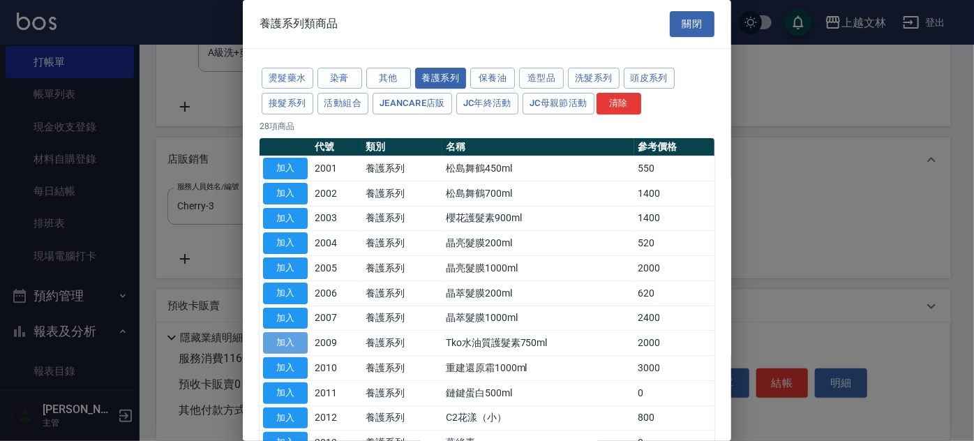
click at [297, 340] on button "加入" at bounding box center [285, 343] width 45 height 22
type input "Tko水油質護髮素750ml"
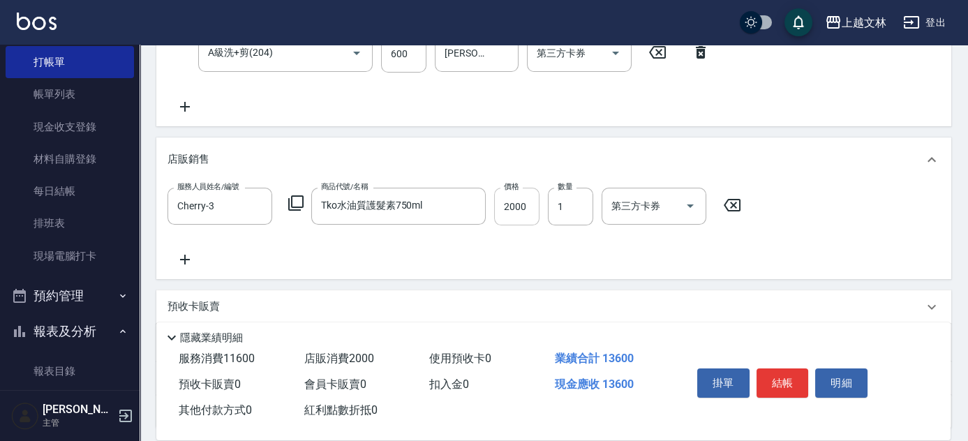
click at [529, 216] on input "2000" at bounding box center [516, 207] width 45 height 38
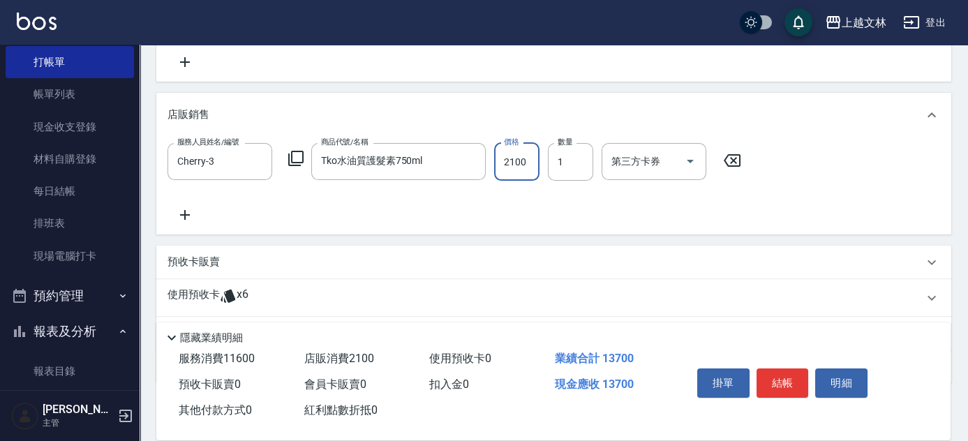
scroll to position [525, 0]
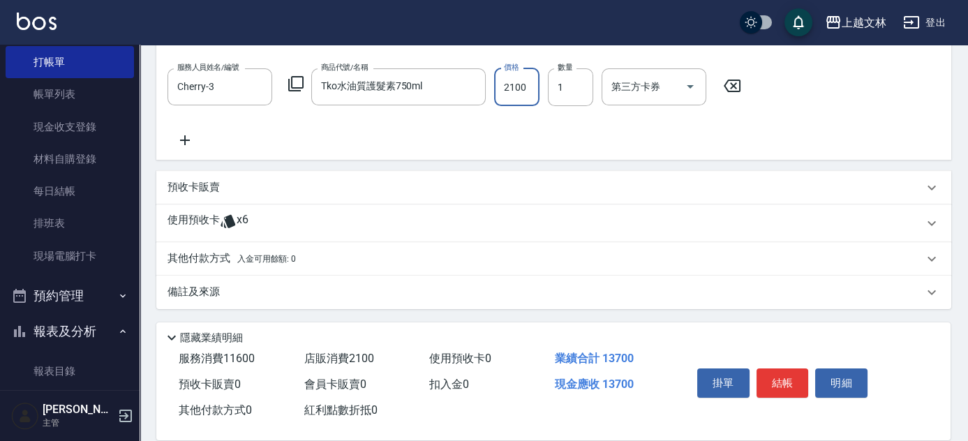
type input "2100"
click at [223, 255] on p "其他付款方式 入金可用餘額: 0" at bounding box center [231, 258] width 128 height 15
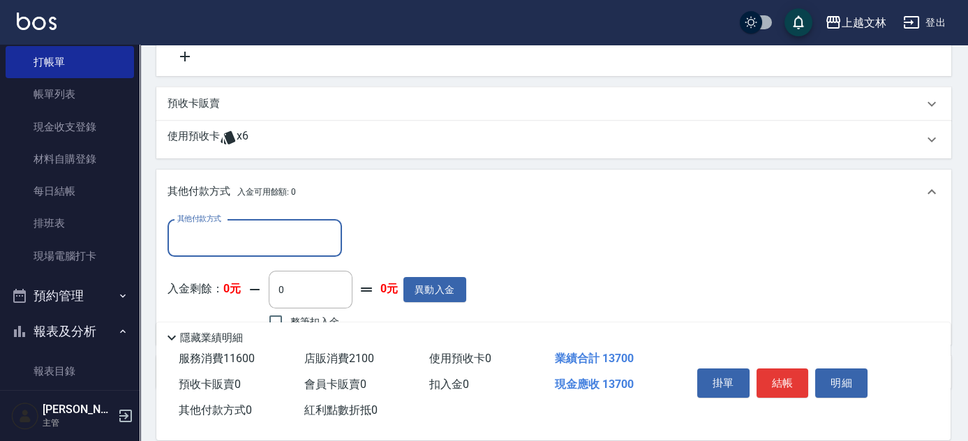
scroll to position [689, 0]
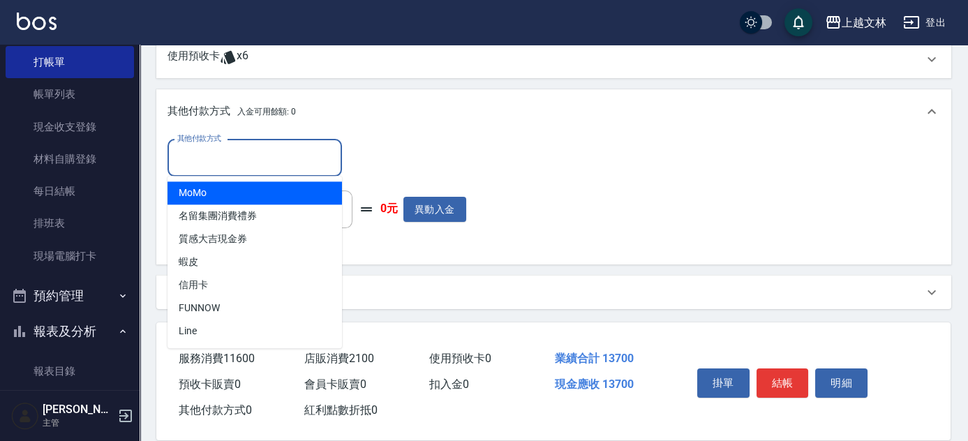
click at [234, 163] on input "其他付款方式" at bounding box center [255, 158] width 162 height 24
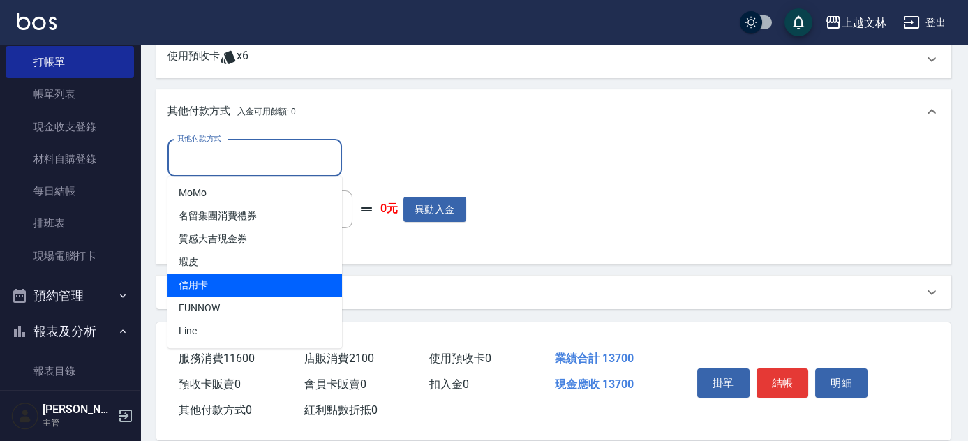
click at [225, 284] on span "信用卡" at bounding box center [254, 285] width 174 height 23
type input "信用卡"
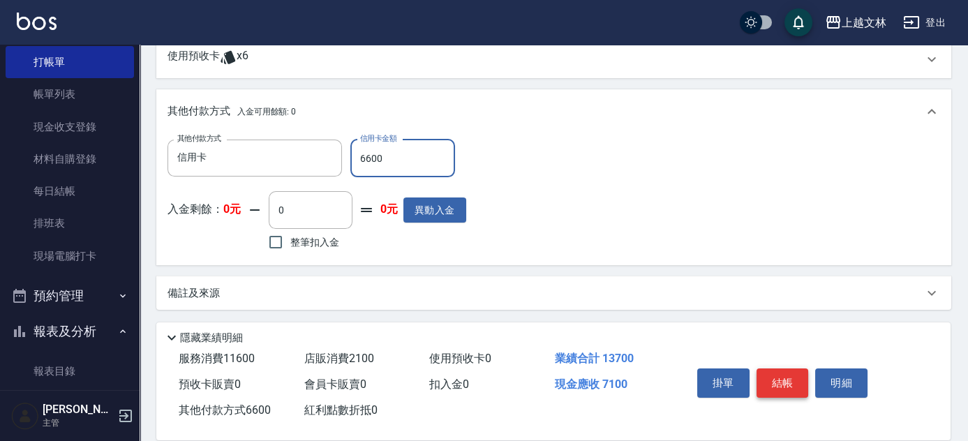
type input "6600"
click at [777, 382] on button "結帳" at bounding box center [782, 382] width 52 height 29
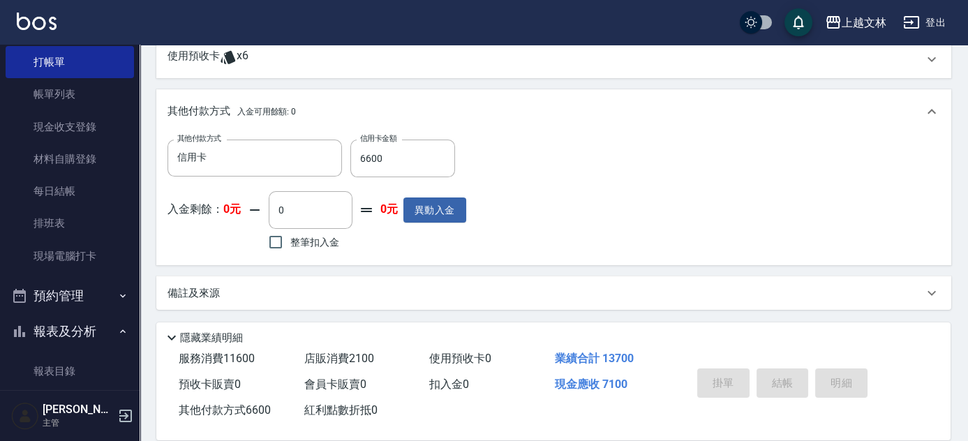
type input "[DATE] 17:51"
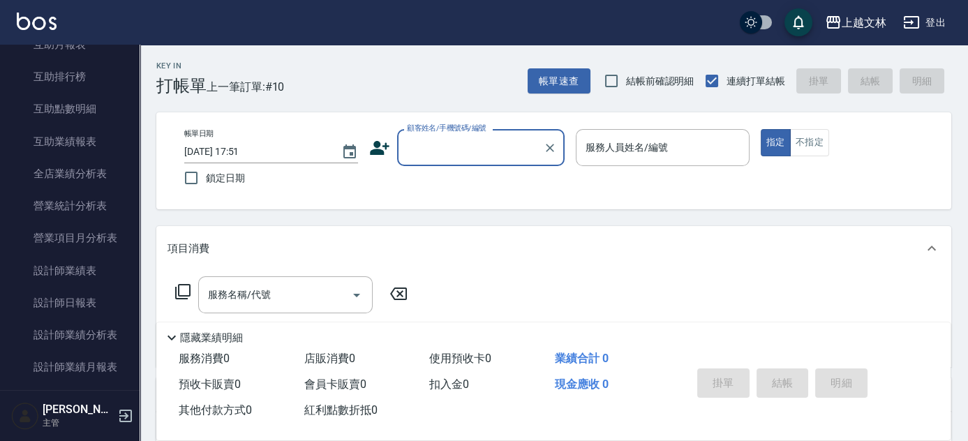
scroll to position [548, 0]
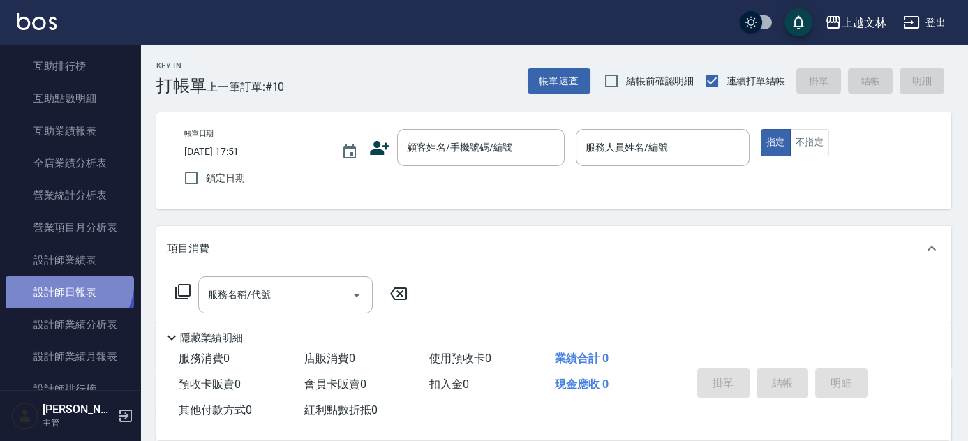
click at [57, 278] on link "設計師日報表" at bounding box center [70, 292] width 128 height 32
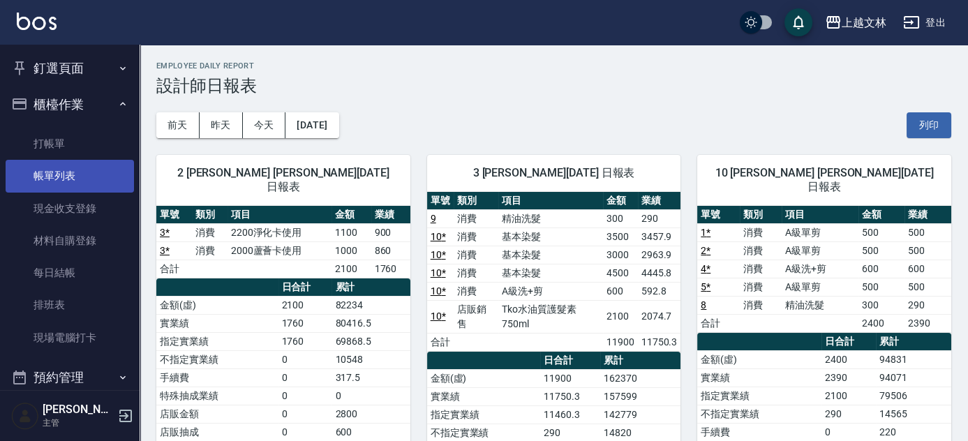
drag, startPoint x: 82, startPoint y: 142, endPoint x: 93, endPoint y: 170, distance: 30.5
click at [83, 141] on link "打帳單" at bounding box center [70, 144] width 128 height 32
